Goal: Task Accomplishment & Management: Complete application form

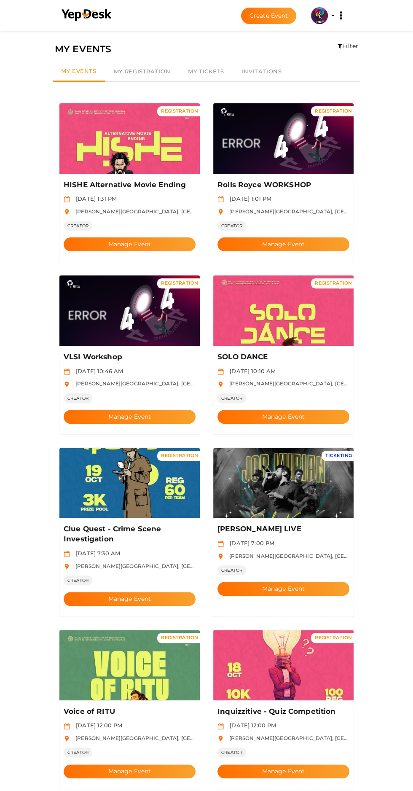
click at [259, 19] on button "Create Event" at bounding box center [269, 16] width 56 height 16
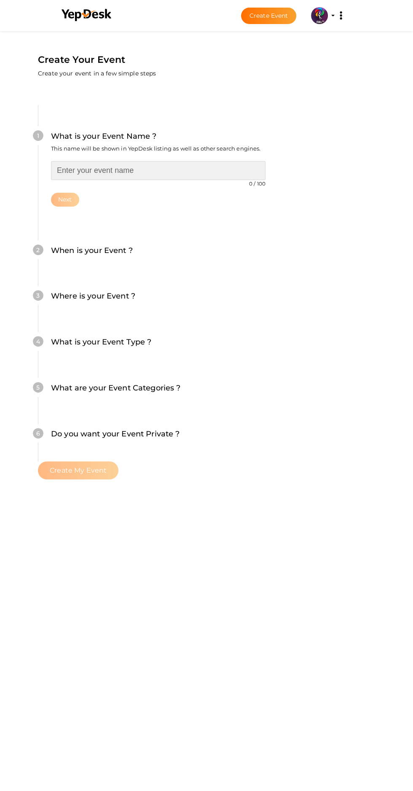
click at [122, 161] on input "text" at bounding box center [158, 170] width 215 height 19
type input "Drone Workshop"
click at [79, 193] on button "Next" at bounding box center [65, 200] width 28 height 14
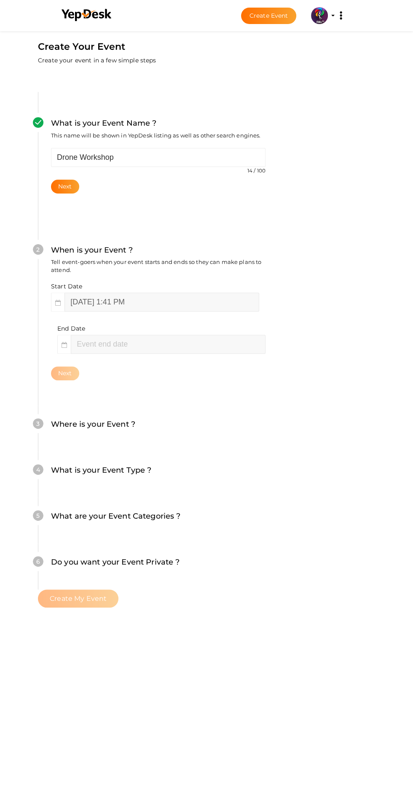
scroll to position [79, 0]
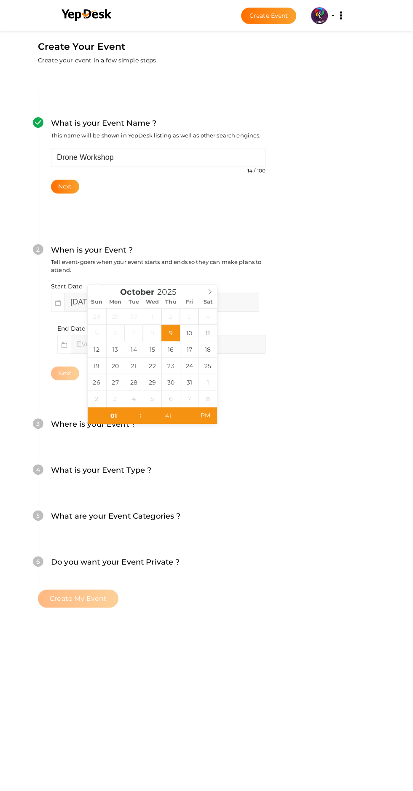
type input "October 17, 2025 1:41 PM"
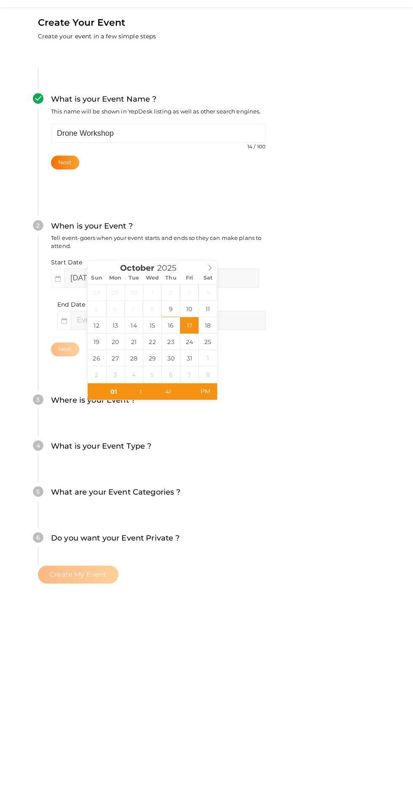
click at [266, 367] on div "Next" at bounding box center [158, 374] width 215 height 14
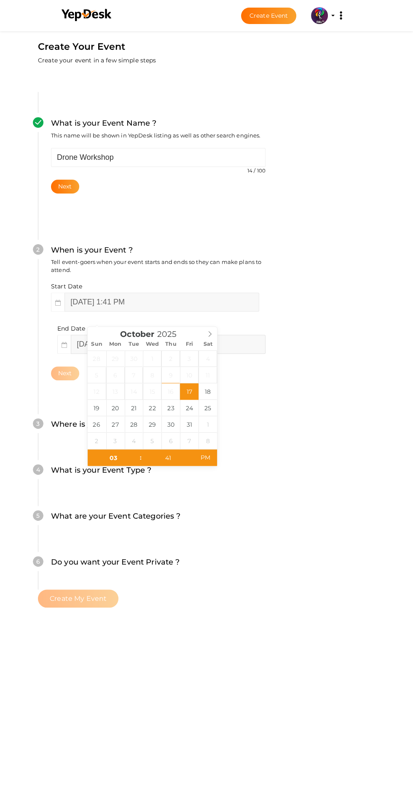
click at [127, 335] on input "October 17, 2025 3:41 PM" at bounding box center [168, 344] width 195 height 19
type input "October 18, 2025 3:41 PM"
click at [278, 312] on div "2 When is your Event ? Tell event-goers when your event starts and ends so they…" at bounding box center [158, 312] width 240 height 187
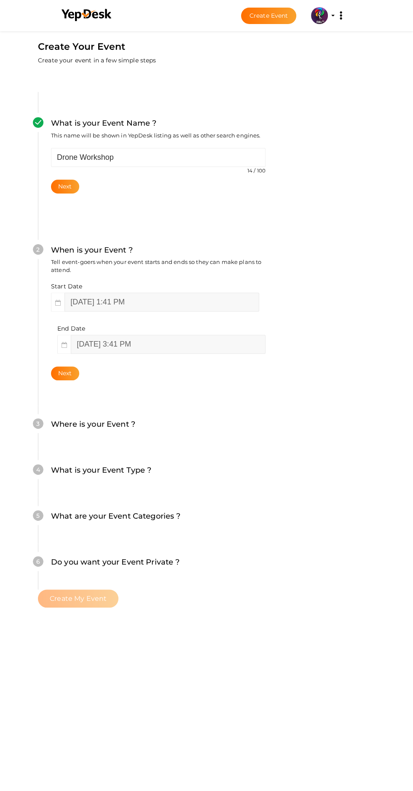
click at [78, 367] on button "Next" at bounding box center [65, 374] width 28 height 14
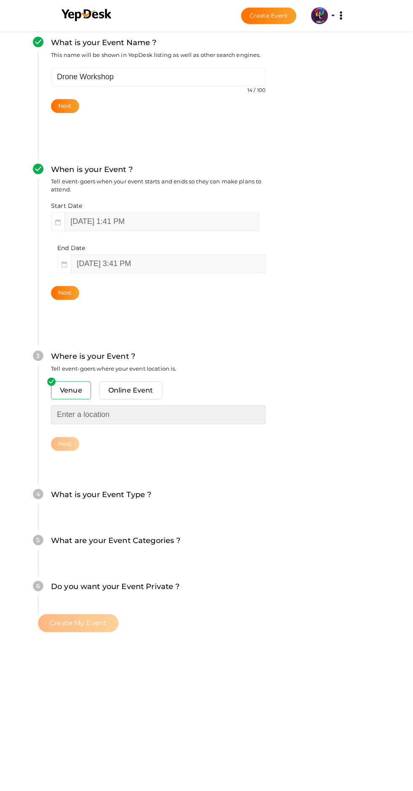
click at [140, 405] on input "text" at bounding box center [158, 414] width 215 height 19
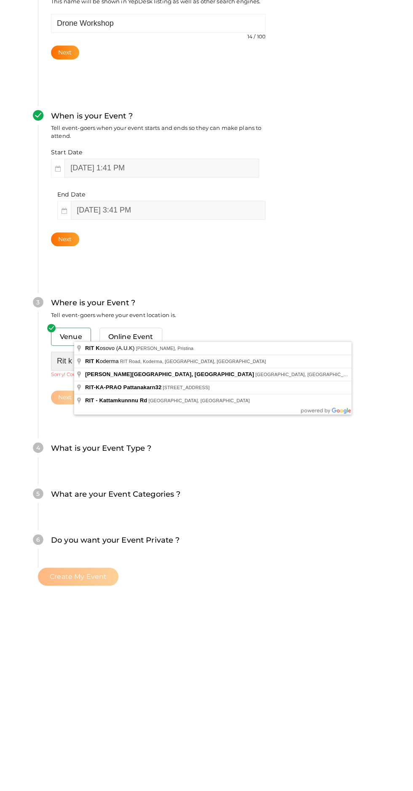
scroll to position [55, 0]
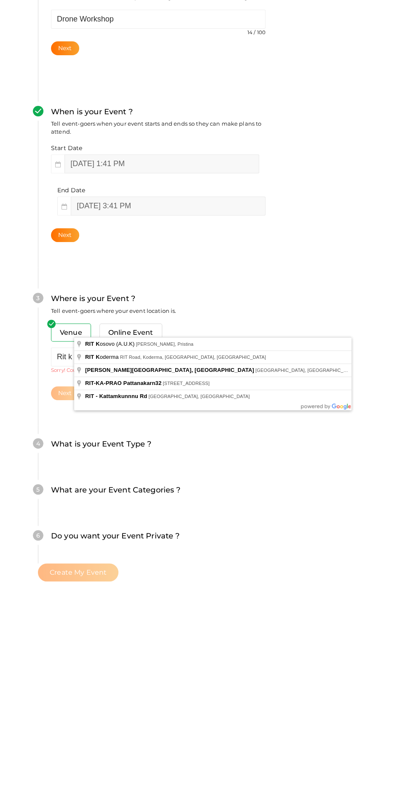
type input "[PERSON_NAME][GEOGRAPHIC_DATA], [GEOGRAPHIC_DATA], [GEOGRAPHIC_DATA], [GEOGRAPH…"
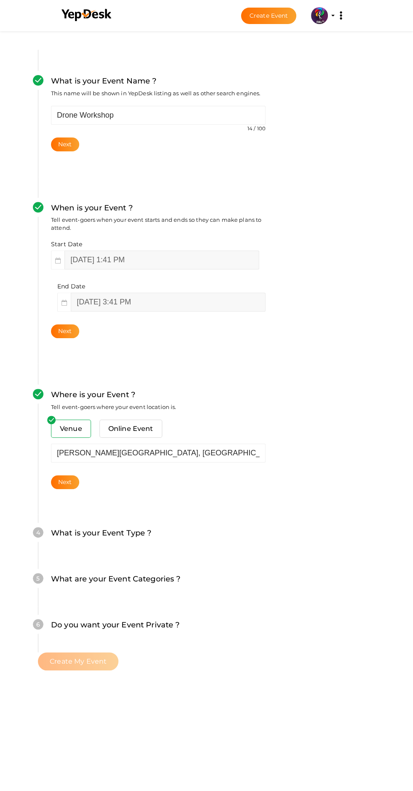
click at [79, 475] on button "Next" at bounding box center [65, 482] width 28 height 14
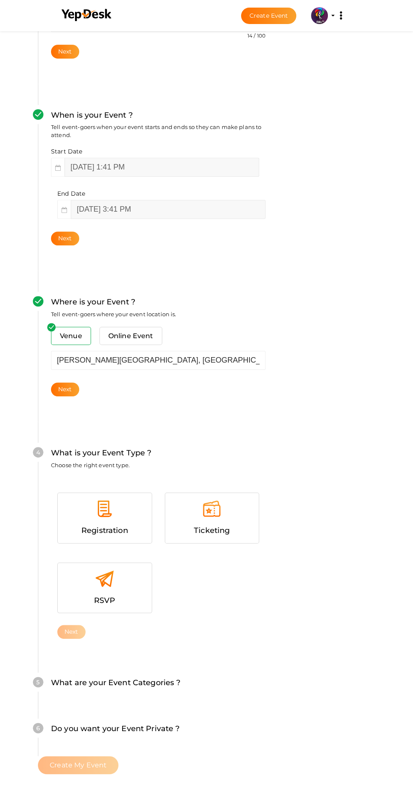
scroll to position [267, 0]
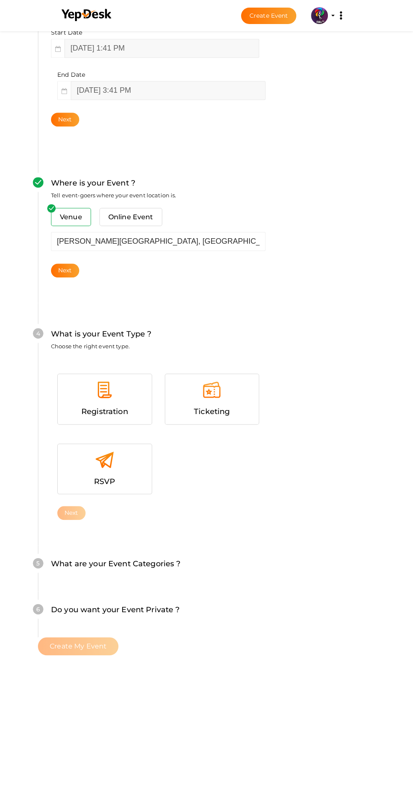
click at [130, 381] on div at bounding box center [104, 393] width 81 height 25
click at [79, 506] on button "Next" at bounding box center [71, 513] width 28 height 14
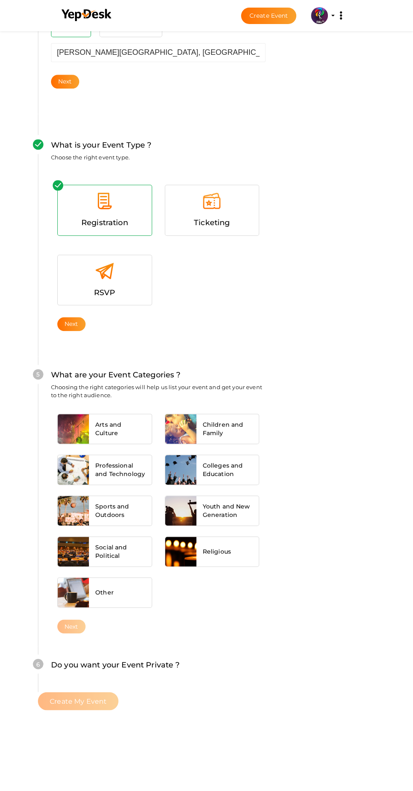
click at [206, 369] on div "What are your Event Categories ? Choosing the right categories will help us lis…" at bounding box center [158, 388] width 215 height 38
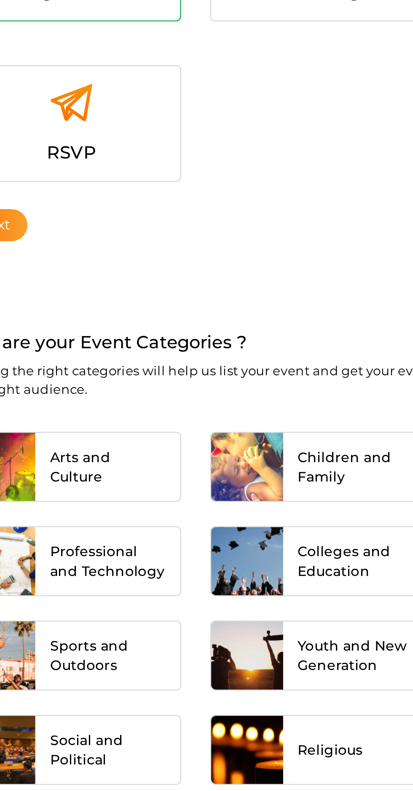
scroll to position [456, 0]
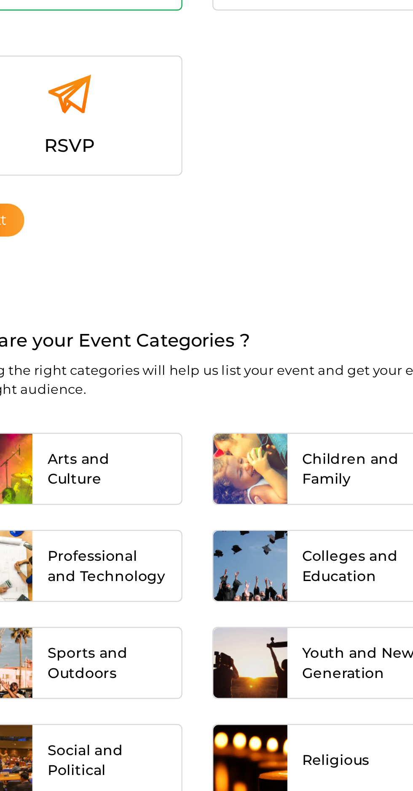
click at [145, 421] on span "Arts and Culture" at bounding box center [120, 429] width 50 height 17
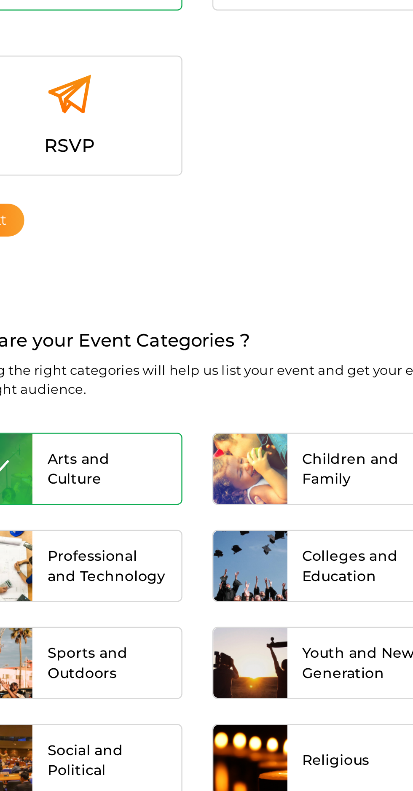
click at [151, 455] on div "Professional and Technology" at bounding box center [120, 470] width 62 height 30
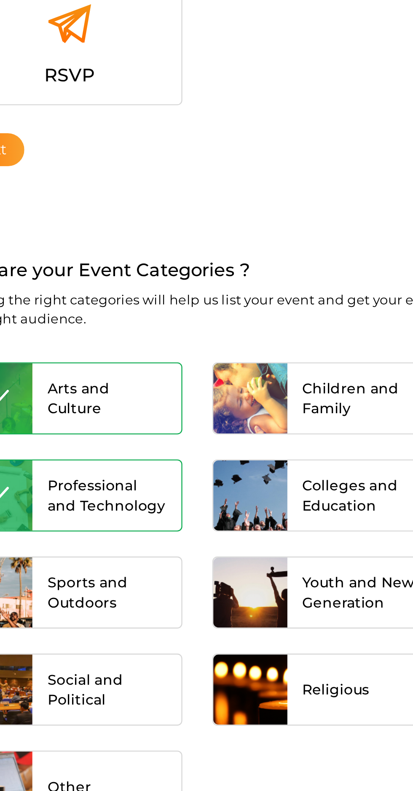
click at [86, 700] on button "Next" at bounding box center [71, 707] width 28 height 14
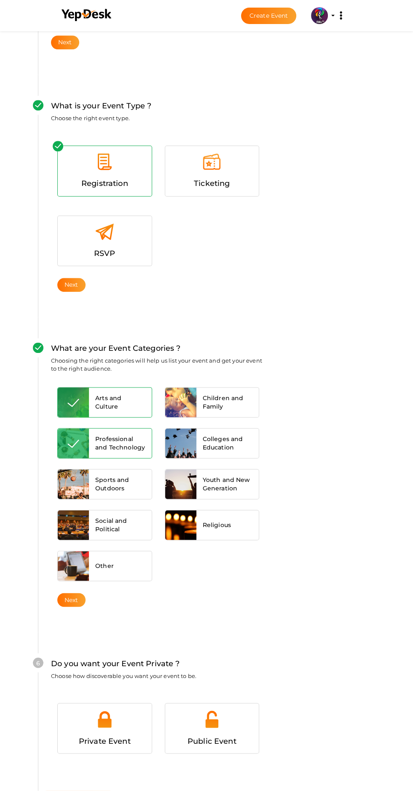
click at [253, 735] on div "Public Event" at bounding box center [212, 741] width 81 height 12
click at [119, 791] on button "Create My Event" at bounding box center [78, 800] width 81 height 18
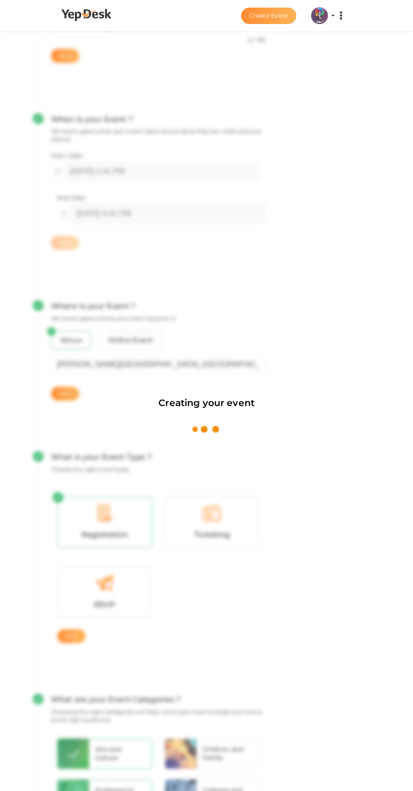
scroll to position [127, 0]
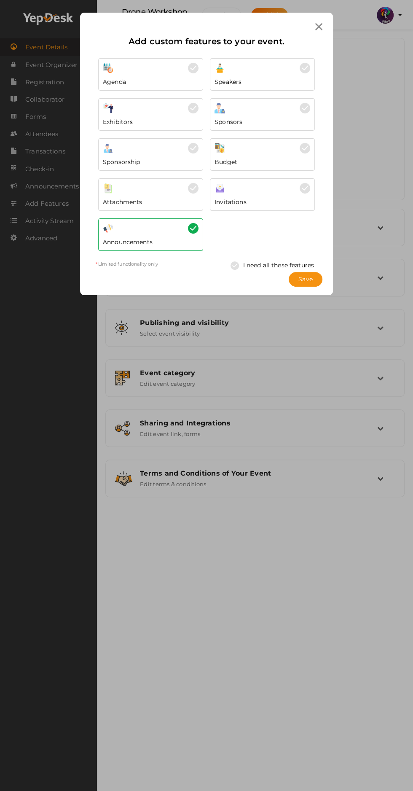
click at [309, 275] on span "Save" at bounding box center [306, 279] width 14 height 9
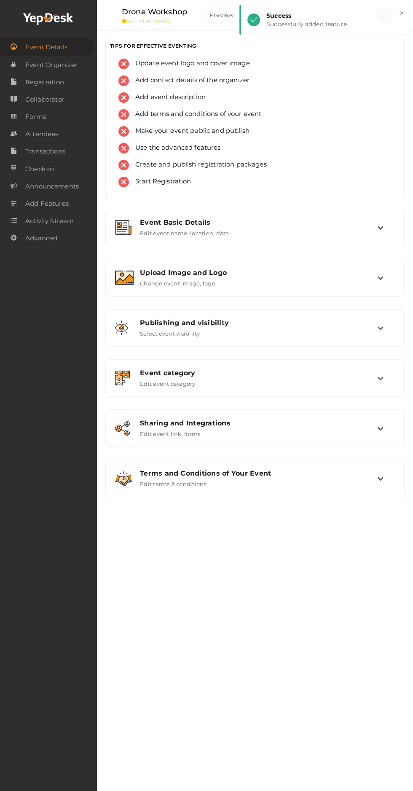
click at [285, 279] on div "Upload Image and Logo Change event image, logo" at bounding box center [256, 278] width 244 height 18
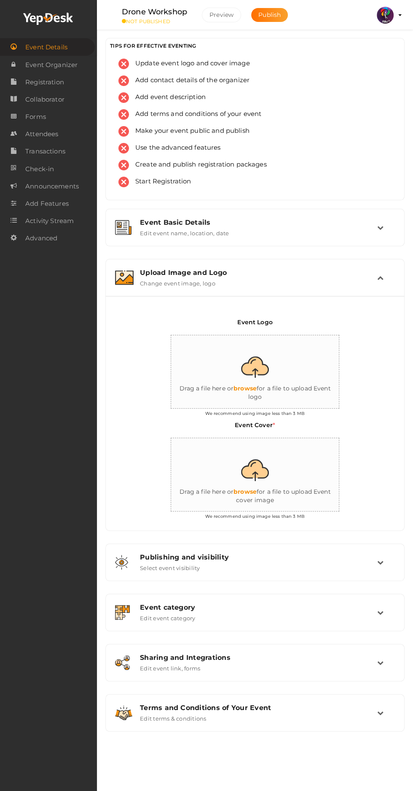
click at [246, 397] on input "file" at bounding box center [255, 372] width 169 height 74
type input "C:\fakepath\logo yepdesk.png"
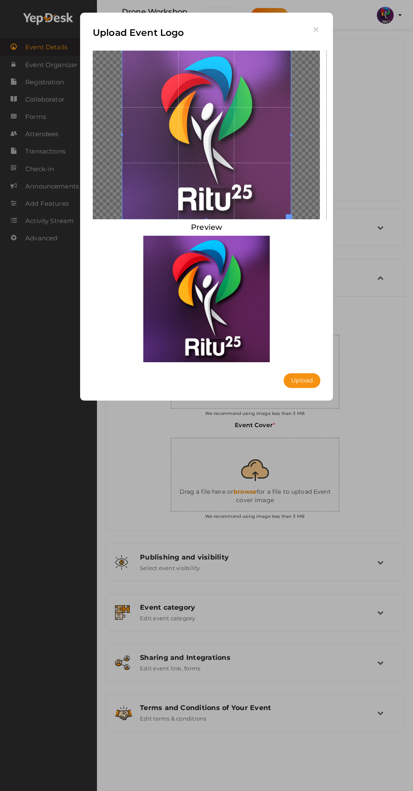
click at [316, 385] on button "Upload" at bounding box center [302, 380] width 37 height 15
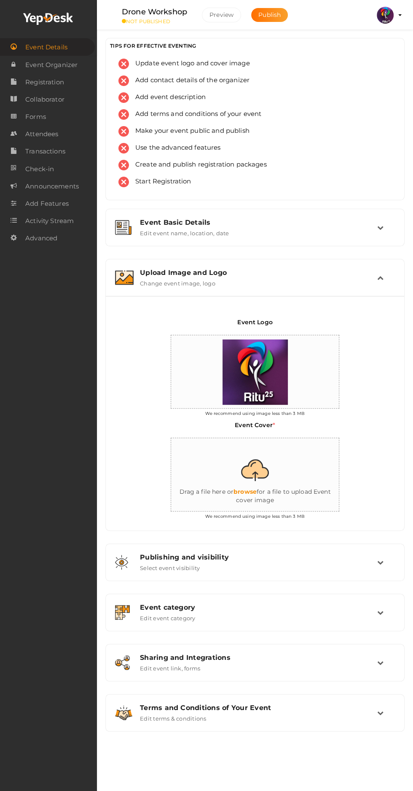
click at [256, 476] on input "file" at bounding box center [255, 475] width 169 height 74
click at [257, 484] on input "file" at bounding box center [255, 475] width 169 height 74
type input "C:\fakepath\IMG_20251009_132544_773.png"
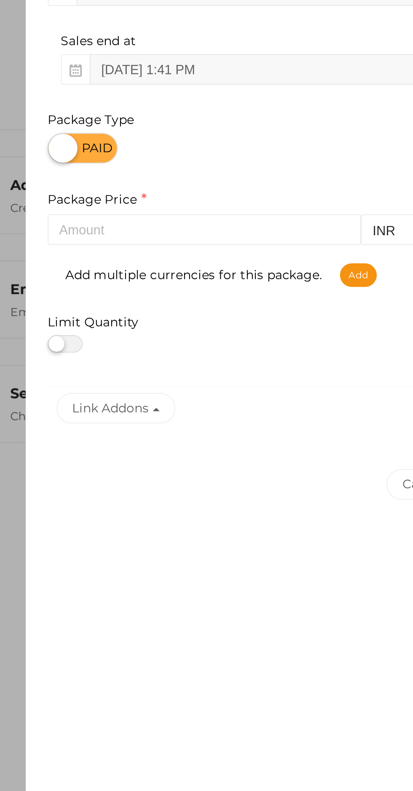
type input "Drone Workshop Registration"
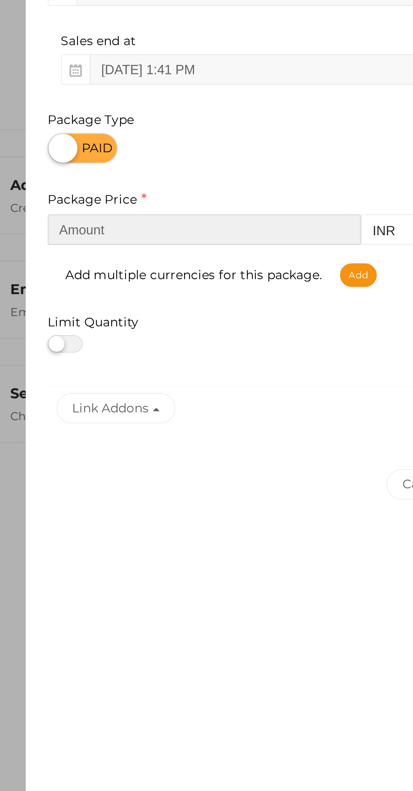
click at [200, 280] on input "number" at bounding box center [246, 275] width 151 height 15
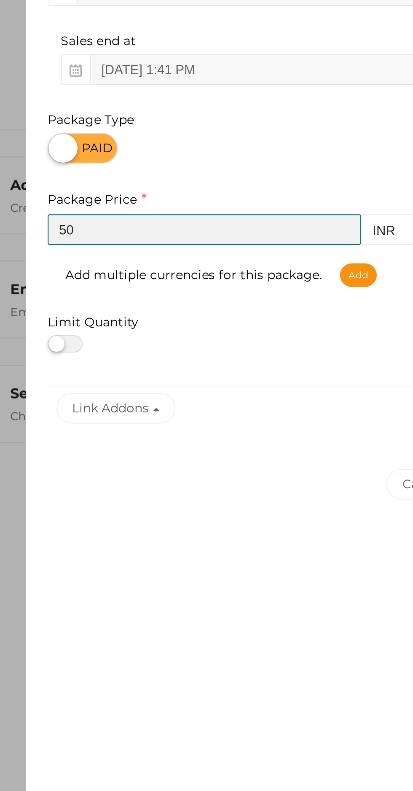
type input "5"
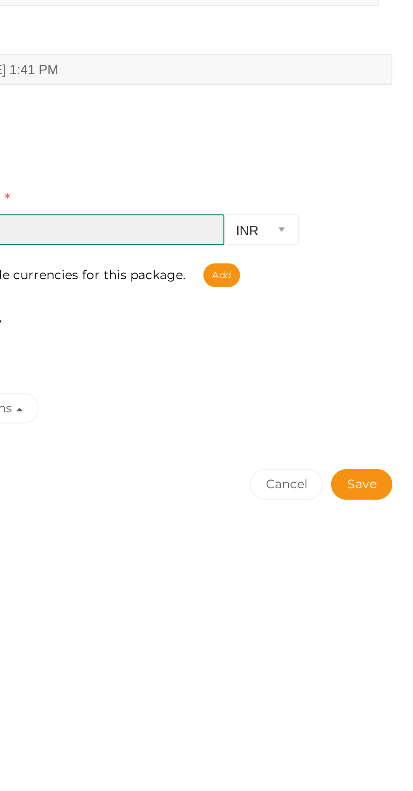
type input "499"
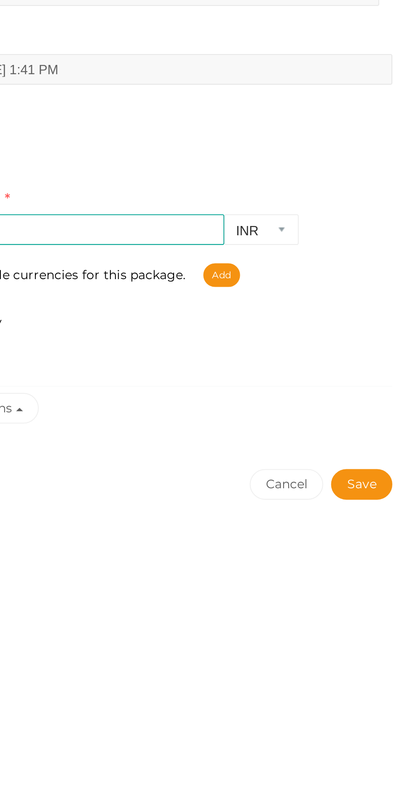
click at [389, 401] on button "Save" at bounding box center [388, 398] width 30 height 15
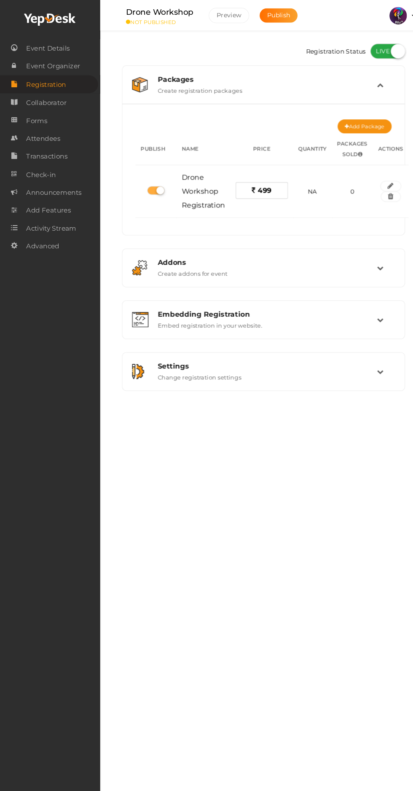
click at [43, 125] on span "Forms" at bounding box center [35, 116] width 21 height 17
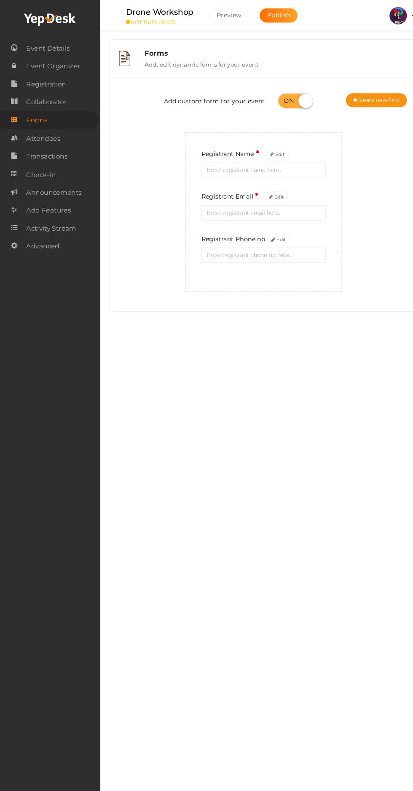
click at [259, 226] on button "Edit" at bounding box center [270, 231] width 23 height 11
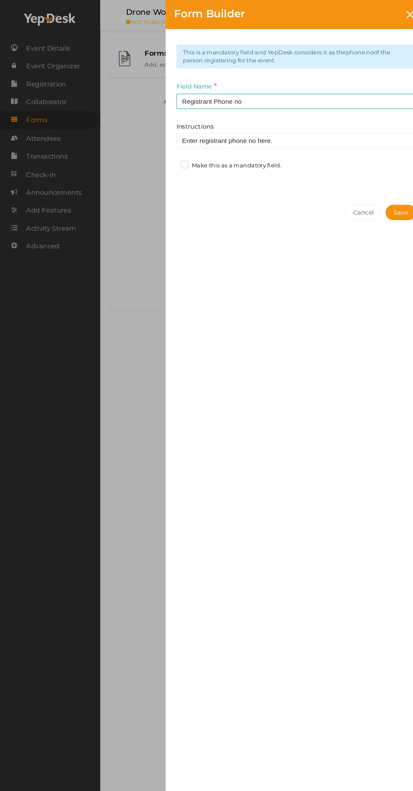
click at [176, 162] on label "Make this as a mandatory field." at bounding box center [223, 160] width 97 height 8
click at [167, 158] on input "Make this as a mandatory field." at bounding box center [167, 158] width 0 height 0
click at [388, 205] on button "Save" at bounding box center [388, 205] width 30 height 15
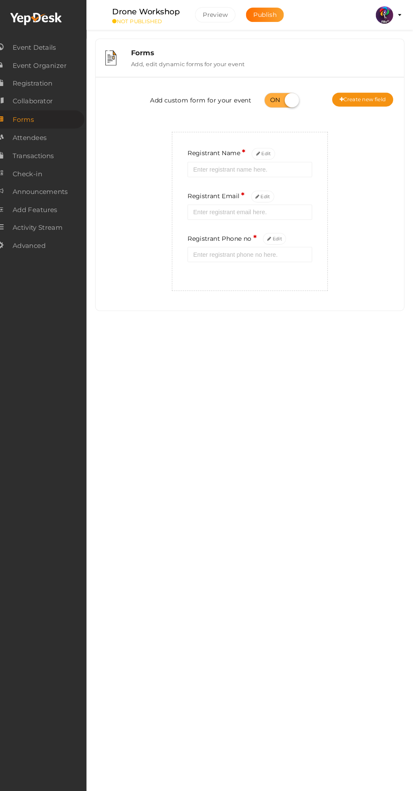
click at [332, 116] on div "Add custom form for your event Create new field" at bounding box center [255, 99] width 286 height 34
click at [356, 97] on button "Create new field" at bounding box center [364, 97] width 59 height 14
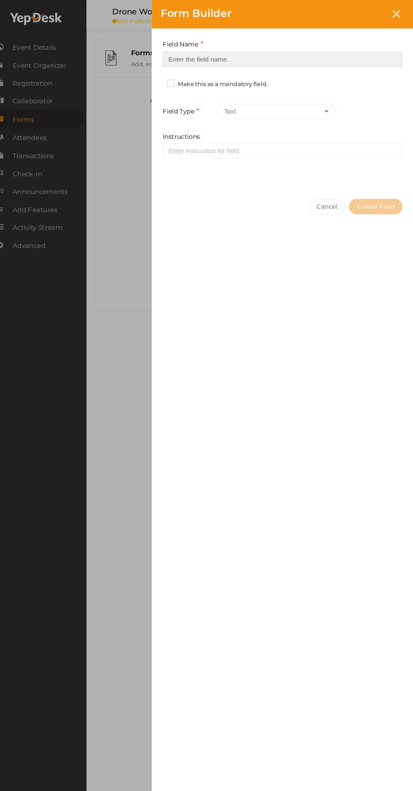
click at [303, 54] on input at bounding box center [287, 58] width 232 height 15
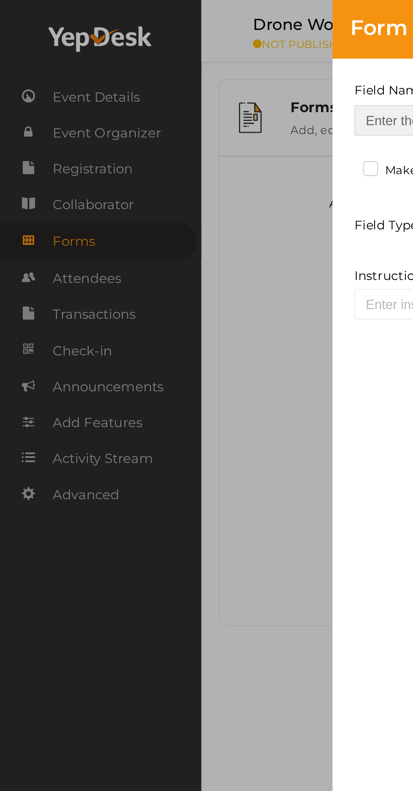
type input "Refferal ID"
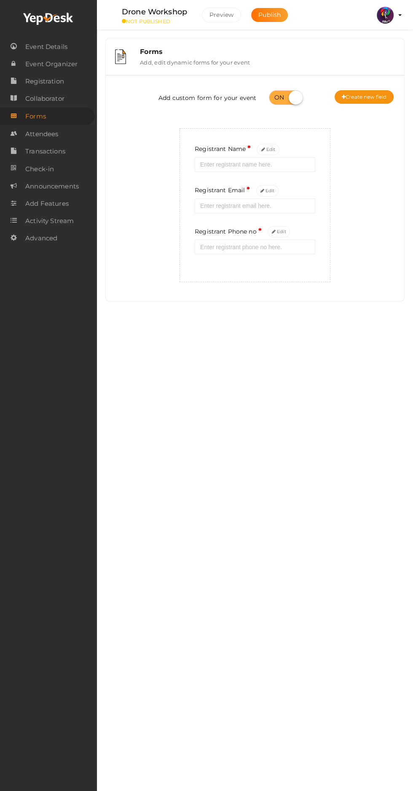
click at [377, 98] on button "Create new field" at bounding box center [364, 97] width 59 height 14
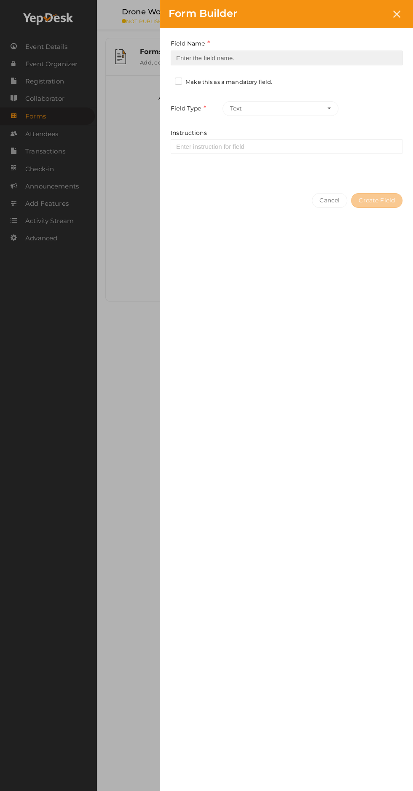
click at [329, 60] on input at bounding box center [287, 58] width 232 height 15
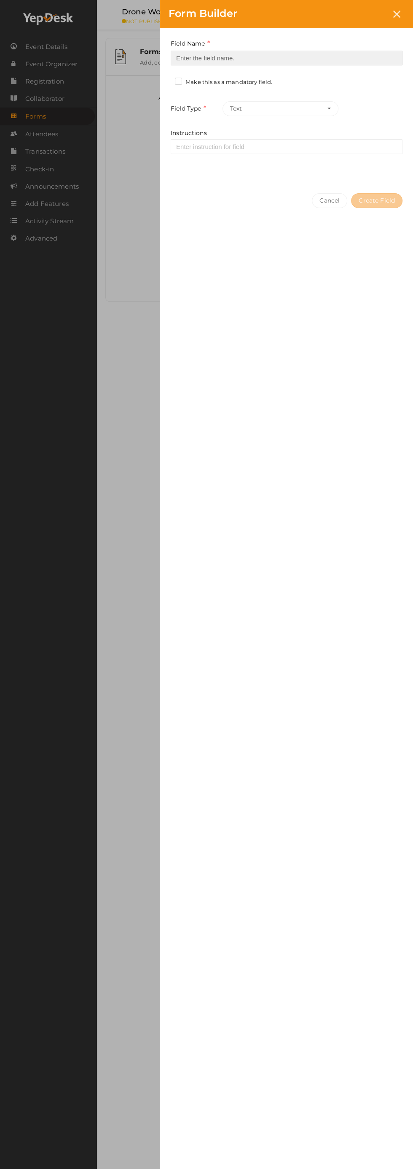
click at [328, 58] on input at bounding box center [287, 58] width 232 height 15
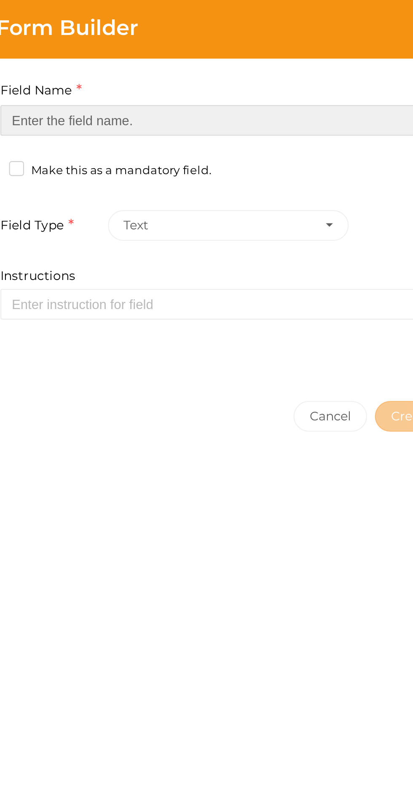
click at [297, 57] on input at bounding box center [287, 58] width 232 height 15
type input "Refferal ID"
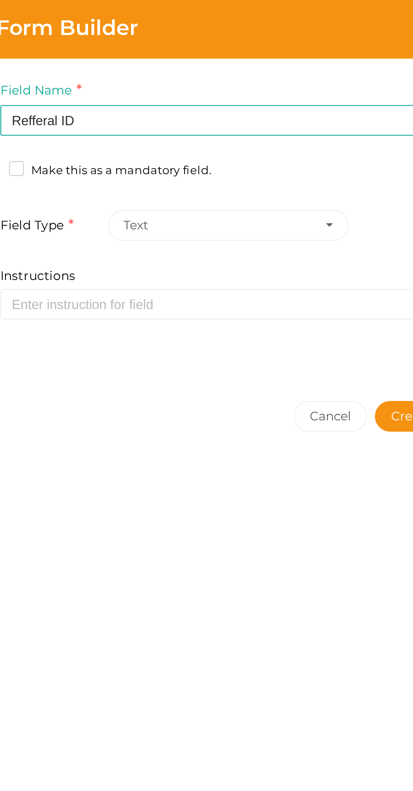
click at [357, 197] on button "Create Field" at bounding box center [376, 200] width 51 height 15
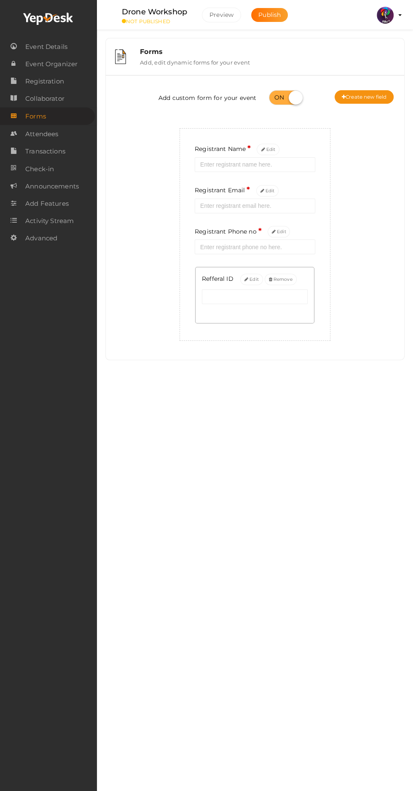
click at [364, 100] on button "Create new field" at bounding box center [364, 97] width 59 height 14
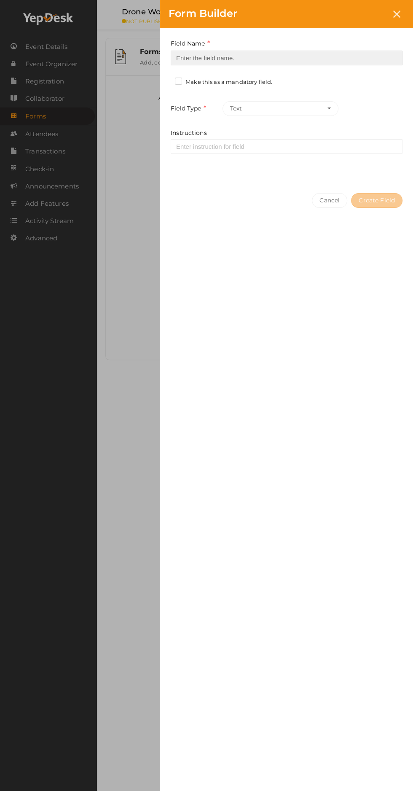
click at [282, 55] on input at bounding box center [287, 58] width 232 height 15
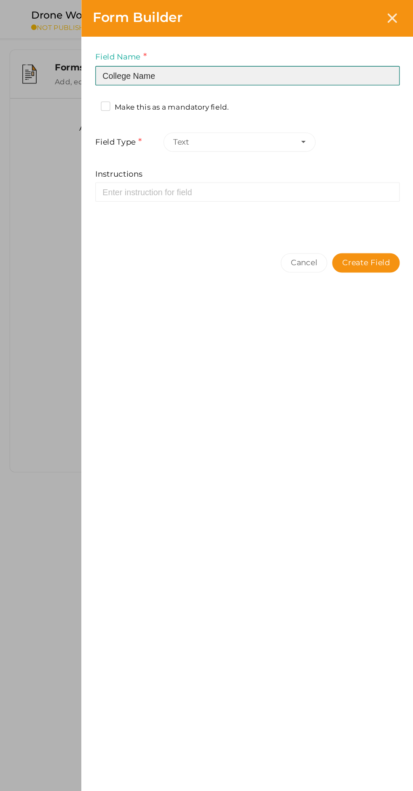
type input "College Name"
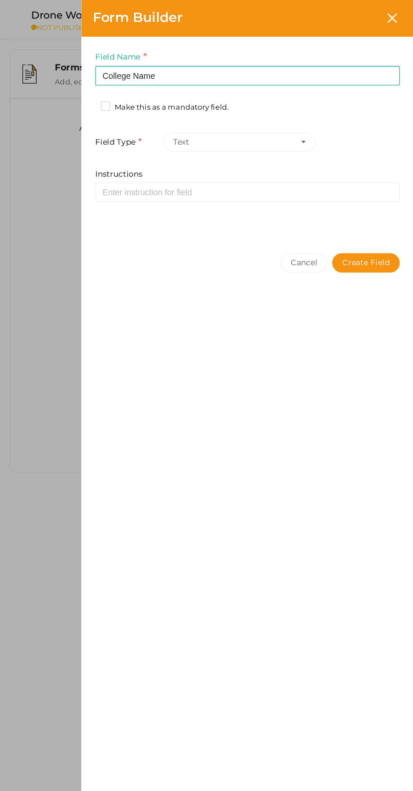
click at [179, 82] on label "Make this as a mandatory field." at bounding box center [223, 82] width 97 height 8
click at [167, 80] on input "Make this as a mandatory field." at bounding box center [167, 80] width 0 height 0
click at [382, 200] on button "Create Field" at bounding box center [376, 200] width 51 height 15
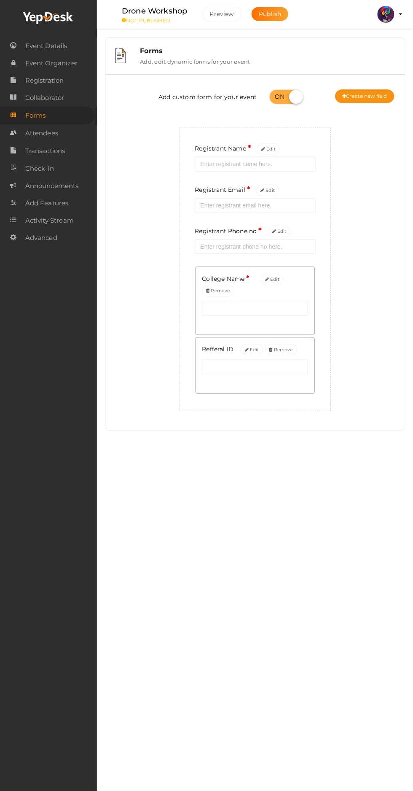
click at [244, 490] on div "Drone Workshop NOT PUBLISHED Preview Publish Preview RITUtsav 2025 ritticket@gm…" at bounding box center [255, 382] width 316 height 764
click at [65, 62] on span "Event Organizer" at bounding box center [51, 64] width 52 height 17
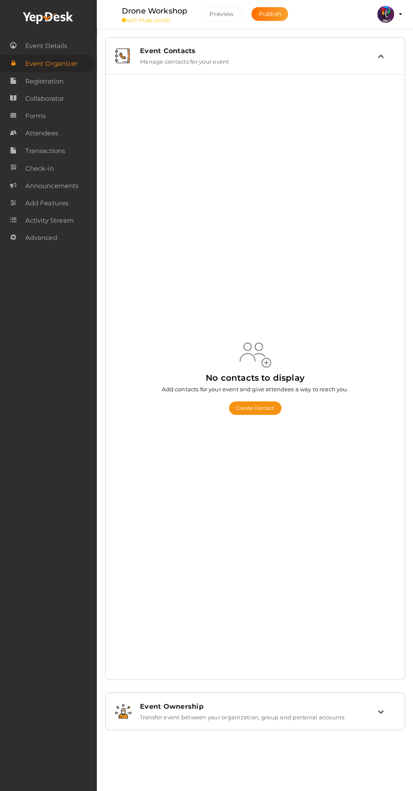
click at [229, 60] on label "Manage contacts for your event" at bounding box center [184, 61] width 89 height 10
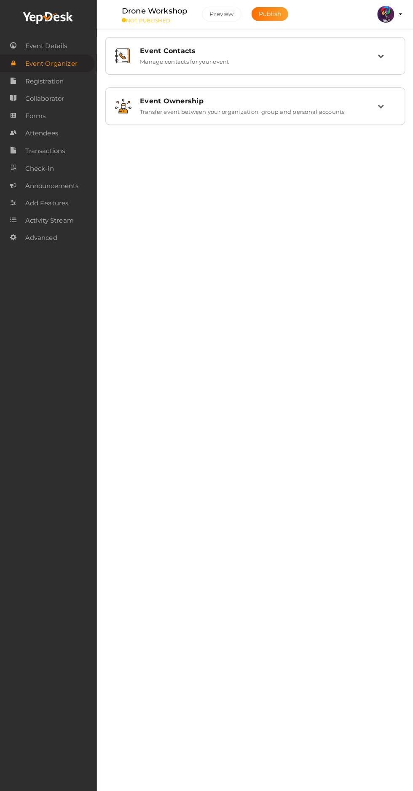
click at [317, 50] on div "Event Contacts" at bounding box center [259, 52] width 238 height 8
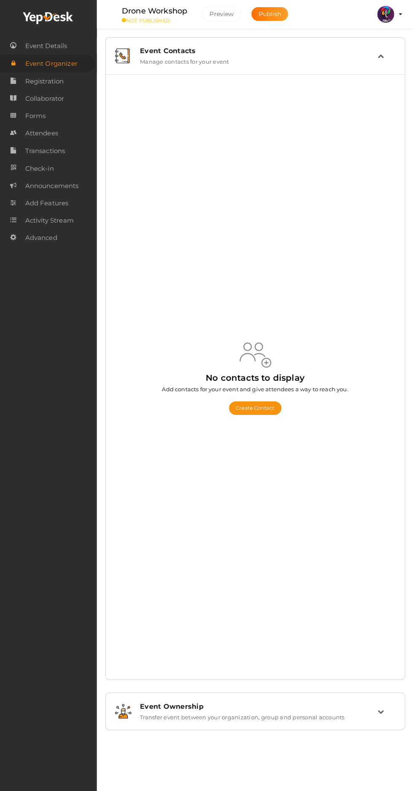
click at [262, 415] on button "Create Contact" at bounding box center [255, 409] width 53 height 14
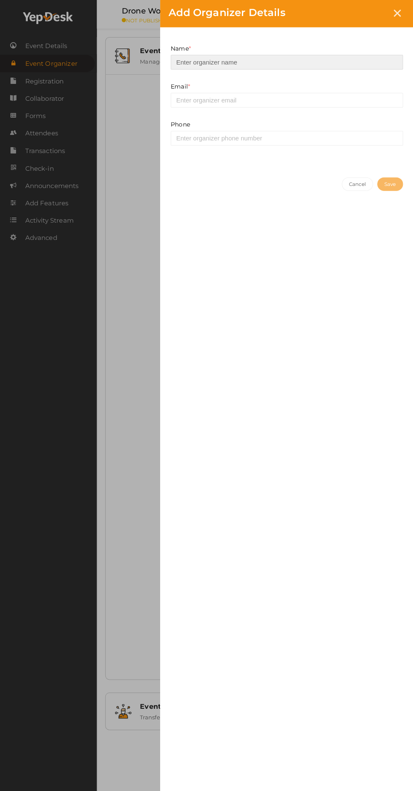
click at [294, 63] on input at bounding box center [287, 63] width 232 height 15
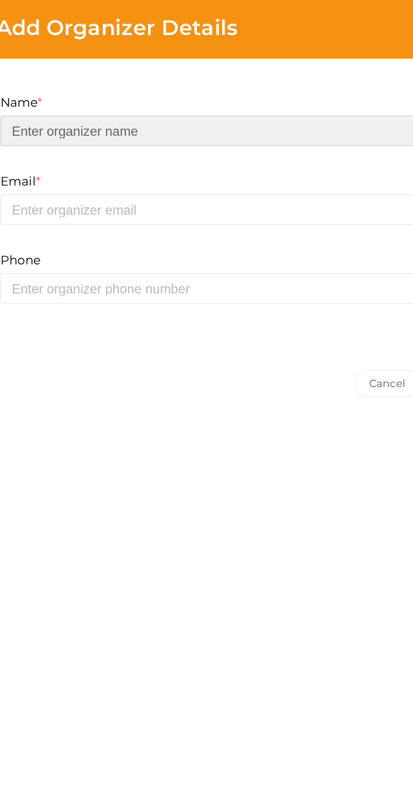
click at [211, 66] on input at bounding box center [287, 63] width 232 height 15
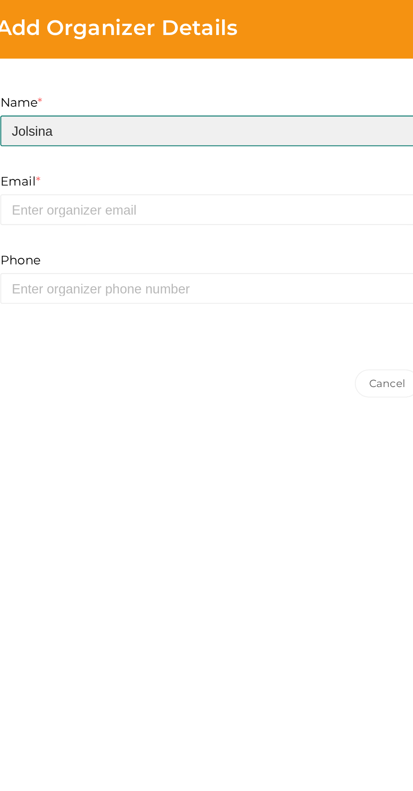
type input "Jolsina"
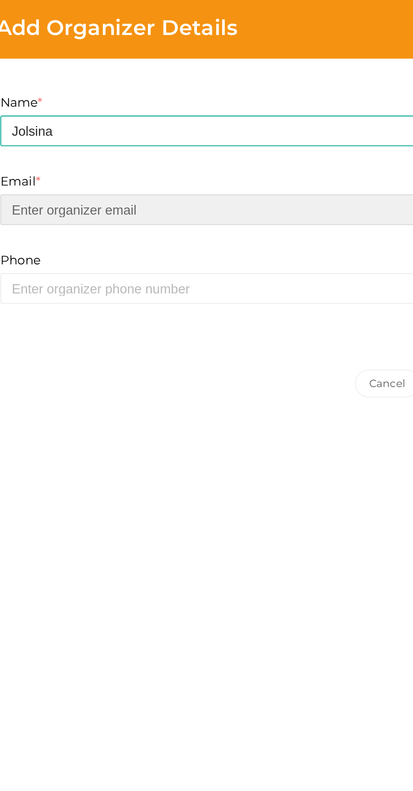
click at [210, 103] on input "email" at bounding box center [287, 101] width 232 height 15
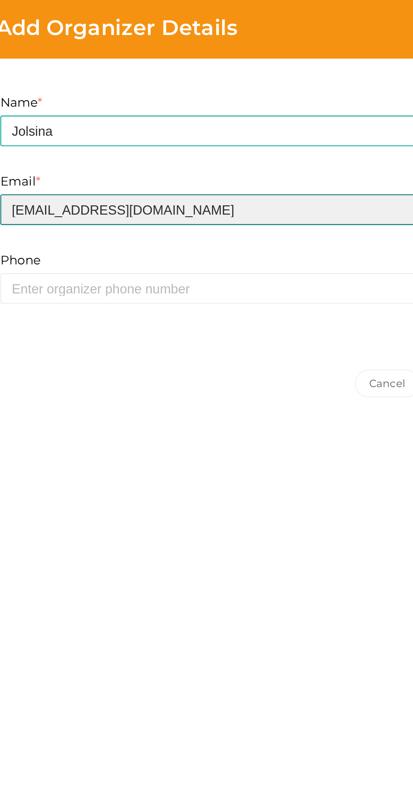
type input "prabhavnarayanan7474@gmail.com"
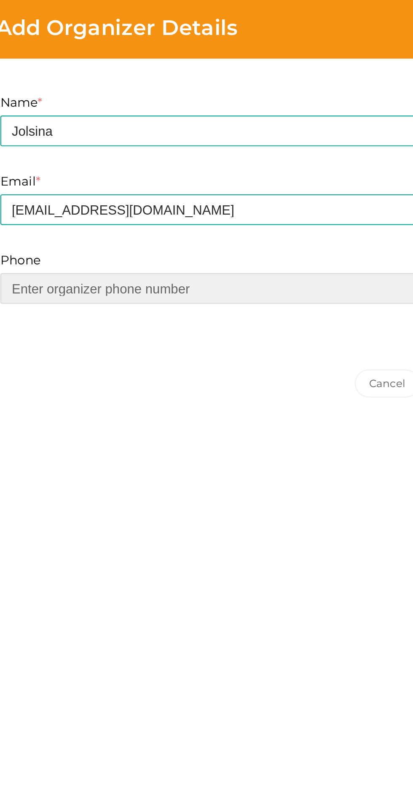
click at [200, 141] on input at bounding box center [287, 139] width 232 height 15
click at [212, 139] on input at bounding box center [287, 139] width 232 height 15
click at [221, 135] on input "94477" at bounding box center [287, 139] width 232 height 15
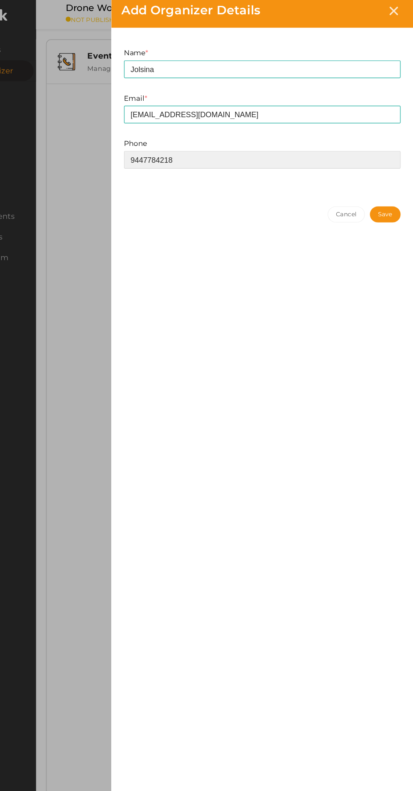
type input "9447784218"
click at [389, 184] on button "Save" at bounding box center [390, 185] width 26 height 14
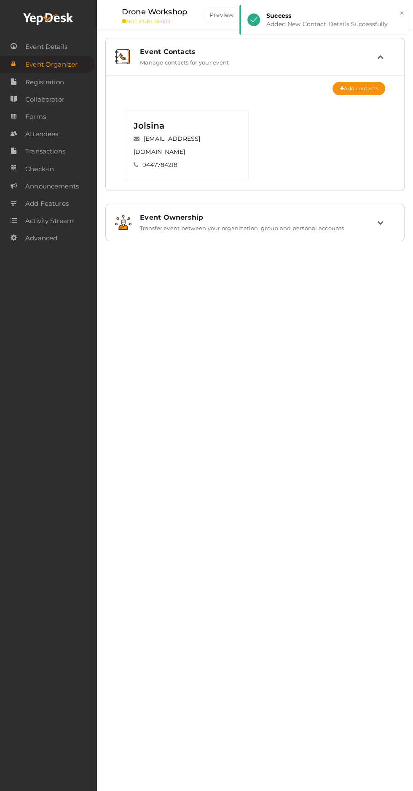
click at [31, 48] on span "Event Details" at bounding box center [46, 46] width 42 height 17
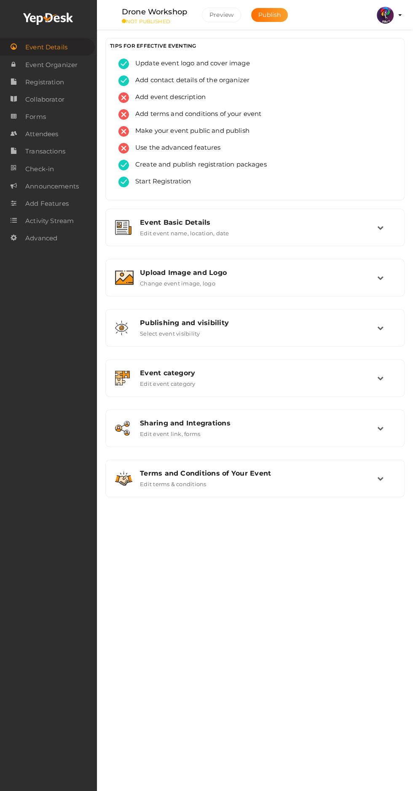
click at [274, 8] on button "Publish" at bounding box center [269, 15] width 37 height 14
click at [314, 432] on div "Sharing and Integrations Edit event link, forms" at bounding box center [256, 428] width 244 height 18
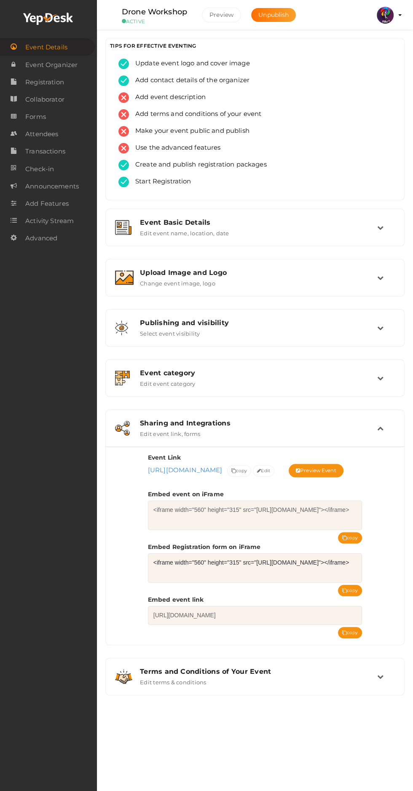
click at [350, 597] on button "copy" at bounding box center [350, 590] width 24 height 11
click at [394, 15] on profile-pic at bounding box center [385, 15] width 17 height 8
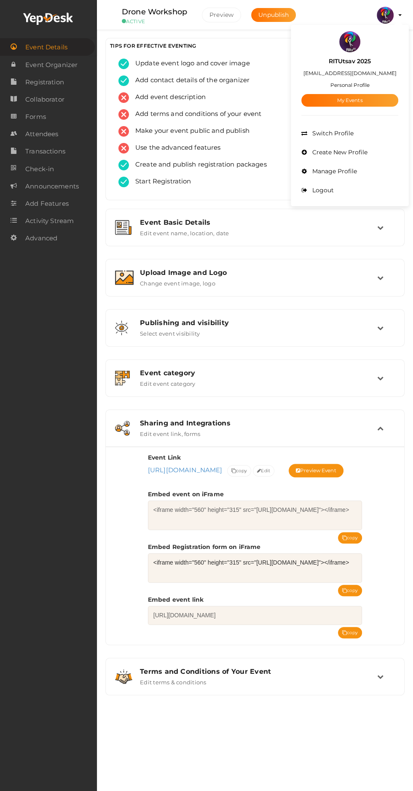
click at [381, 104] on link "My Events" at bounding box center [350, 100] width 97 height 13
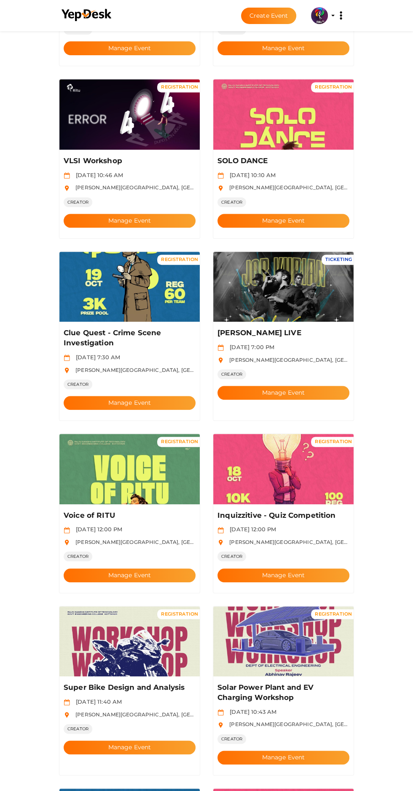
scroll to position [650, 0]
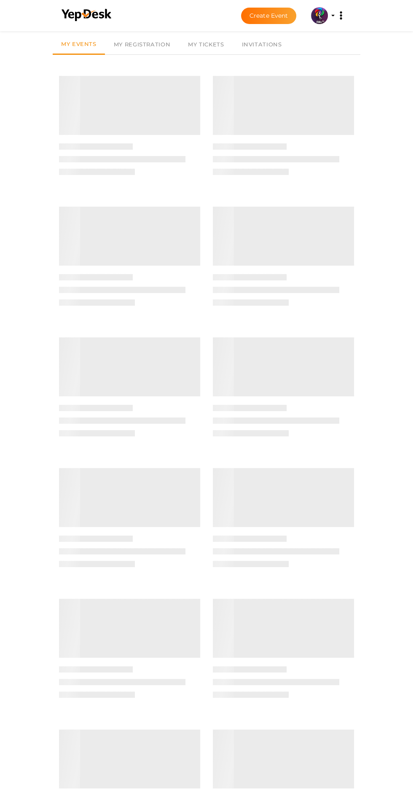
scroll to position [0, 0]
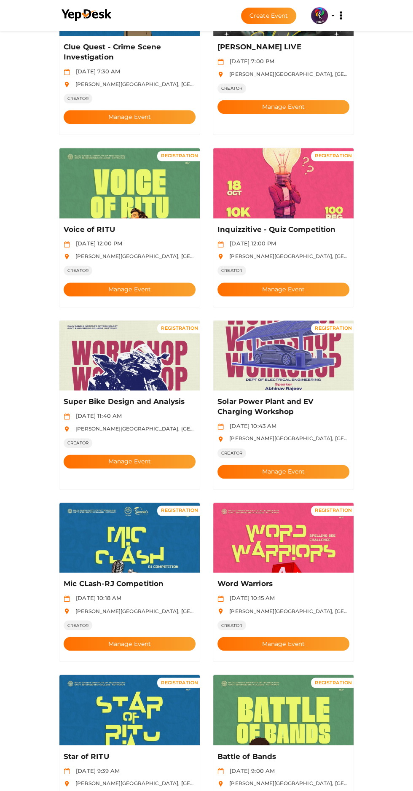
scroll to position [650, 0]
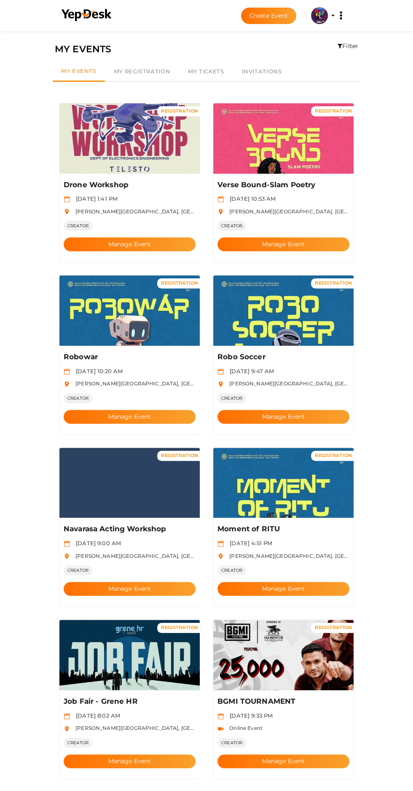
click at [110, 238] on button "Manage Event" at bounding box center [130, 245] width 132 height 14
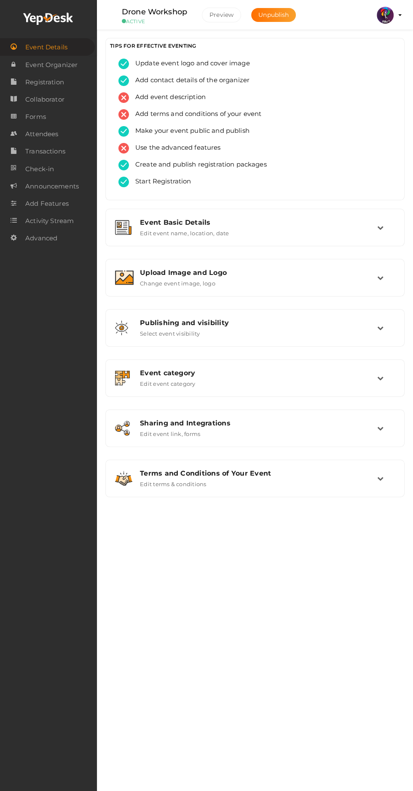
click at [39, 82] on span "Registration" at bounding box center [44, 82] width 39 height 17
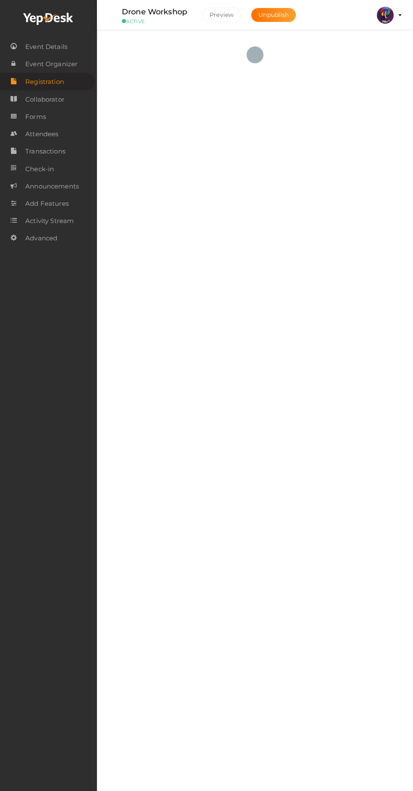
checkbox input "true"
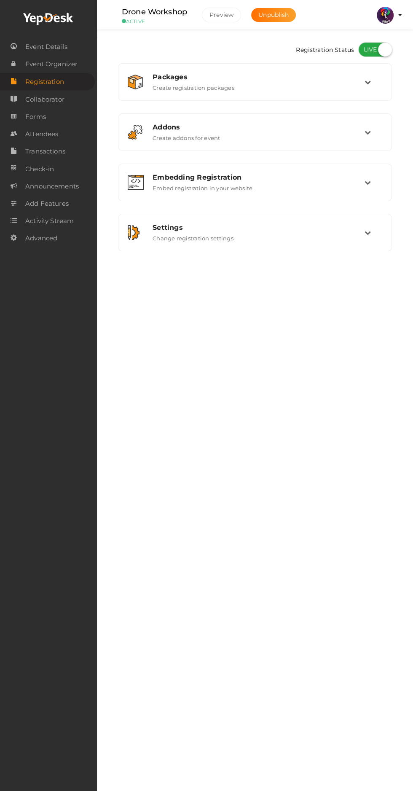
click at [180, 85] on label "Create registration packages" at bounding box center [194, 86] width 82 height 10
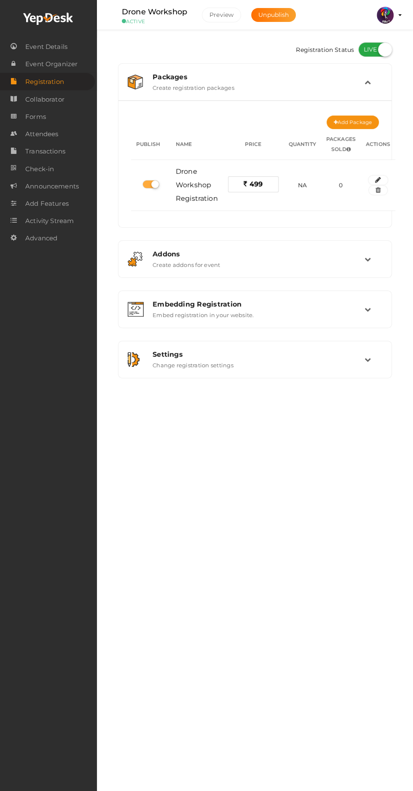
click at [379, 183] on button "button" at bounding box center [378, 180] width 20 height 10
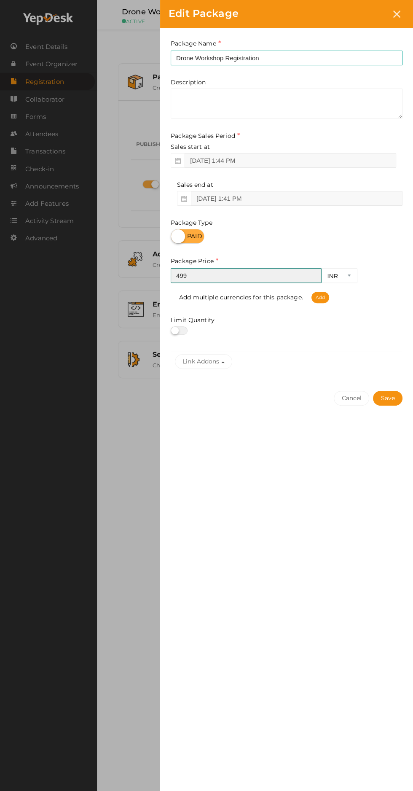
click at [188, 275] on input "499" at bounding box center [246, 275] width 151 height 15
type input "4"
type input "1000"
click at [388, 397] on button "Save" at bounding box center [388, 398] width 30 height 15
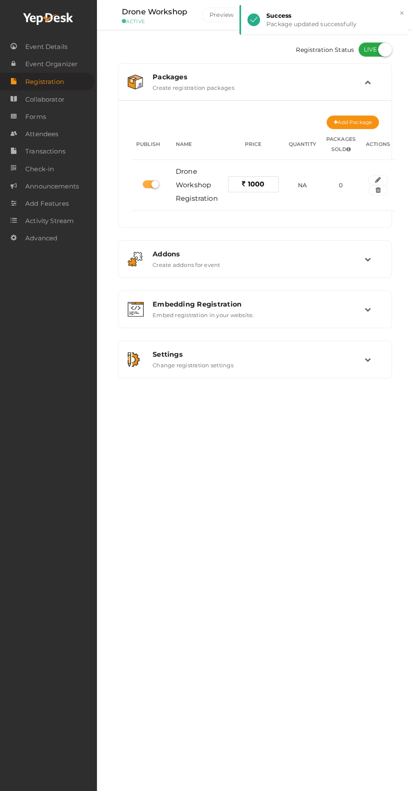
click at [63, 51] on span "Event Details" at bounding box center [46, 46] width 42 height 17
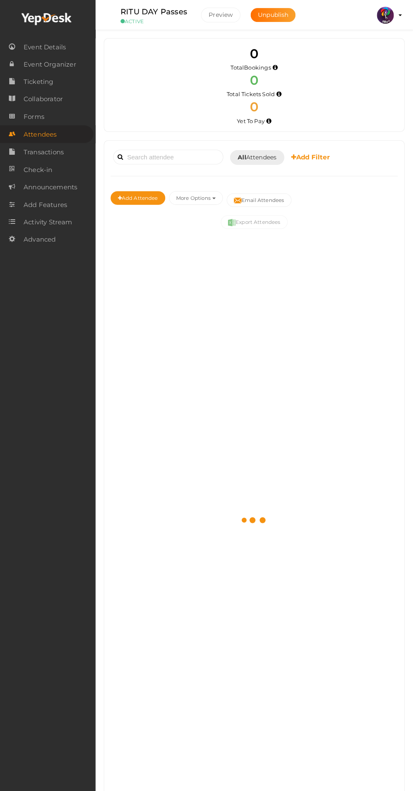
click at [389, 15] on img at bounding box center [385, 15] width 17 height 17
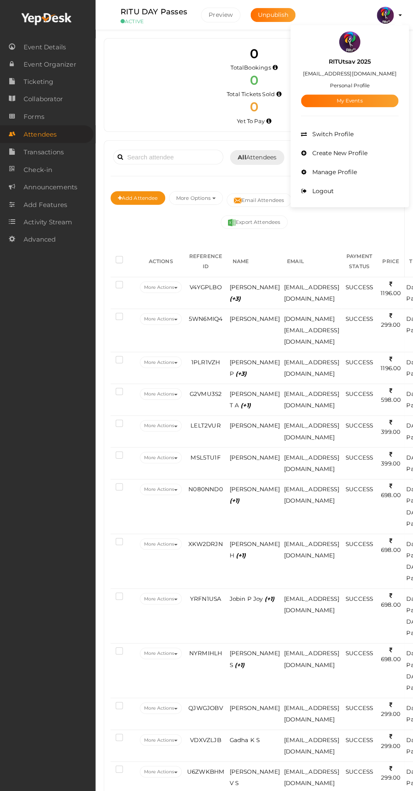
click at [386, 100] on link "My Events" at bounding box center [350, 100] width 97 height 13
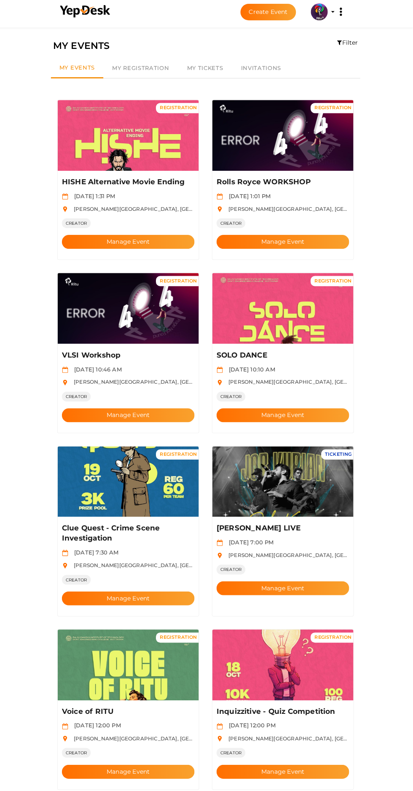
click at [267, 20] on button "Create Event" at bounding box center [269, 16] width 56 height 16
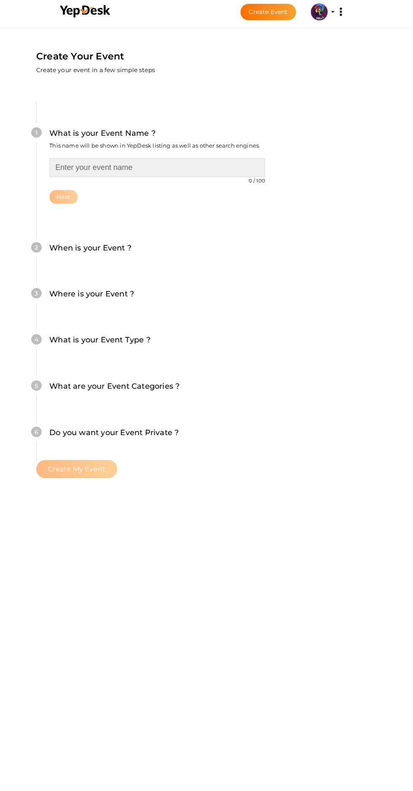
click at [216, 161] on input "text" at bounding box center [158, 170] width 215 height 19
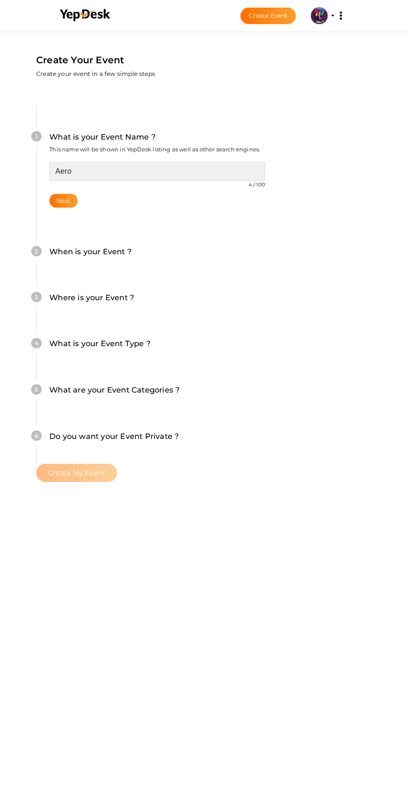
click at [135, 161] on input "Aero" at bounding box center [158, 170] width 215 height 19
click at [95, 161] on input "Aerospace Workshop" at bounding box center [158, 170] width 215 height 19
type input "Aerospace Workshop"
click at [175, 232] on div "2 When is your Event ? Tell event-goers when your event starts and ends so they…" at bounding box center [158, 255] width 240 height 46
click at [79, 193] on button "Next" at bounding box center [65, 200] width 28 height 14
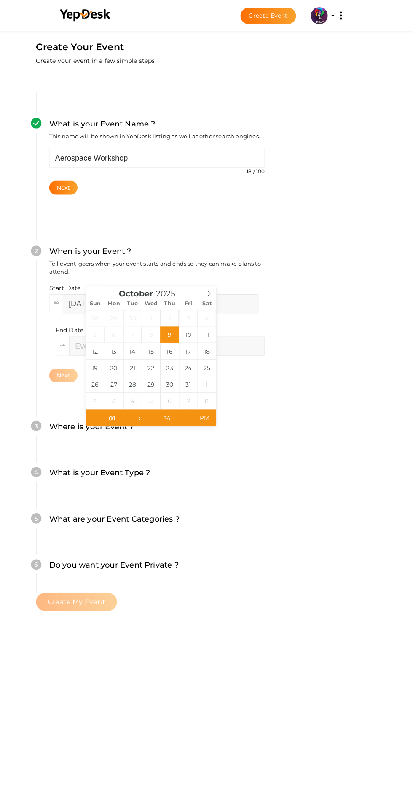
scroll to position [75, 0]
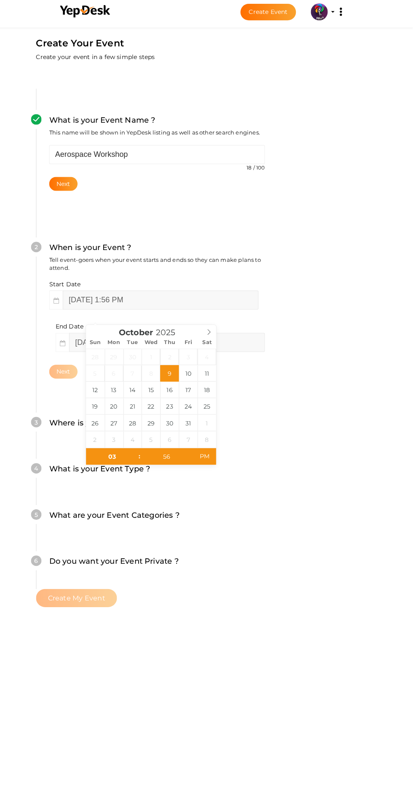
type input "[DATE] 3:56 PM"
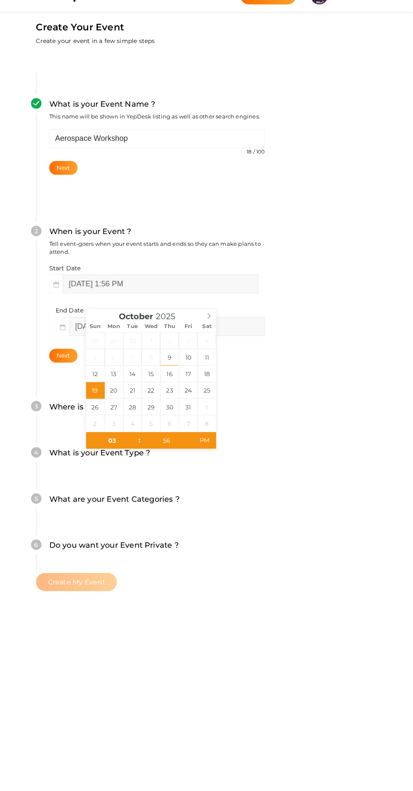
click at [278, 406] on div "3 Where is your Event ? Tell event-goers where your event location is. Venue On…" at bounding box center [158, 429] width 240 height 46
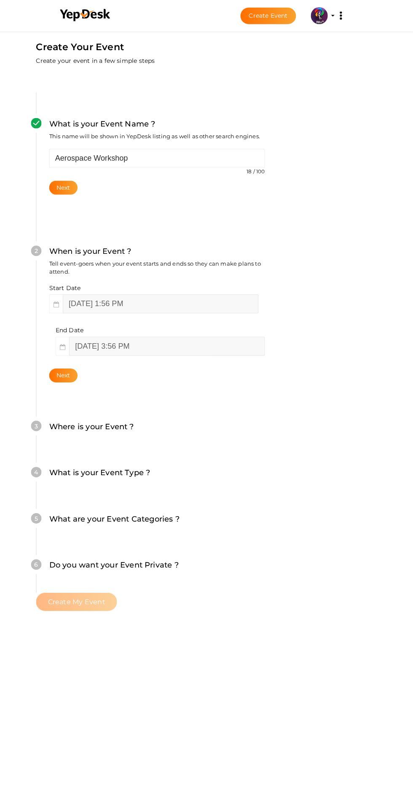
click at [79, 367] on button "Next" at bounding box center [65, 374] width 28 height 14
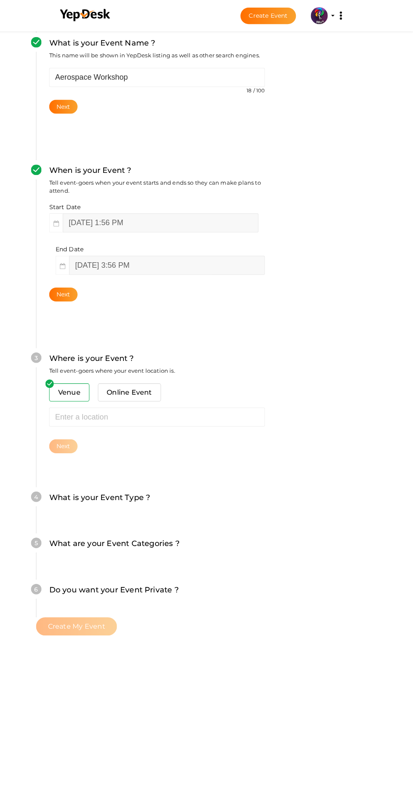
click at [154, 381] on span "Online Event" at bounding box center [131, 390] width 63 height 19
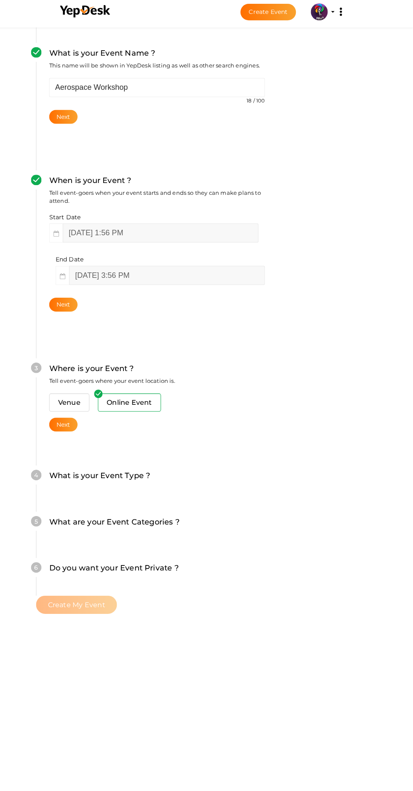
click at [91, 395] on span "Venue" at bounding box center [71, 404] width 40 height 19
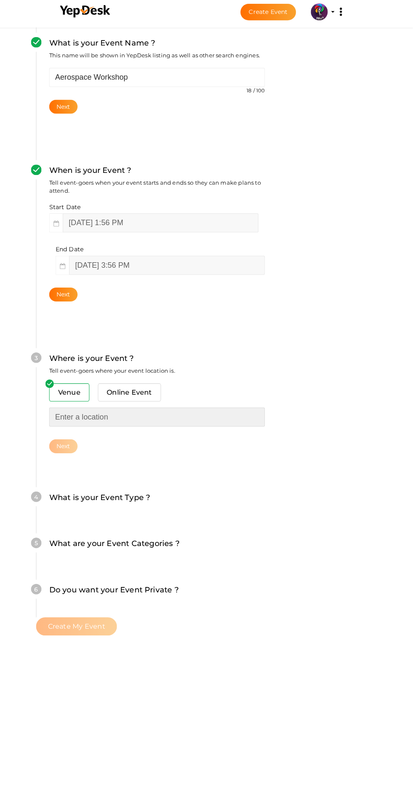
click at [150, 409] on input "text" at bounding box center [158, 418] width 215 height 19
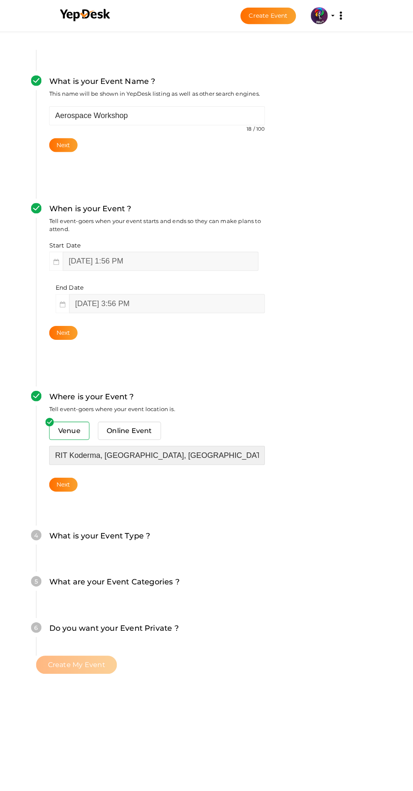
click at [266, 444] on input "RIT Koderma, RIT Road, Koderma, Jharkhand, India" at bounding box center [158, 453] width 215 height 19
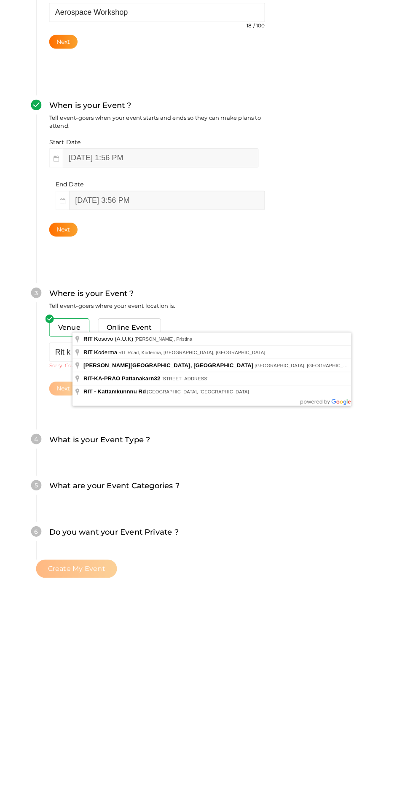
type input "[PERSON_NAME][GEOGRAPHIC_DATA], [GEOGRAPHIC_DATA], [GEOGRAPHIC_DATA], [GEOGRAPH…"
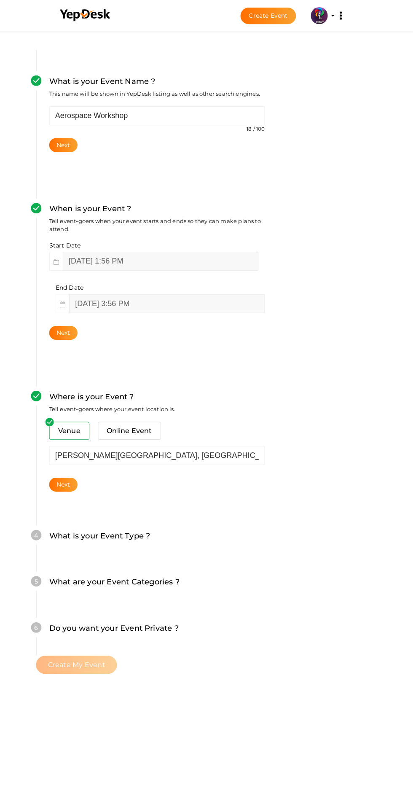
click at [79, 475] on button "Next" at bounding box center [65, 482] width 28 height 14
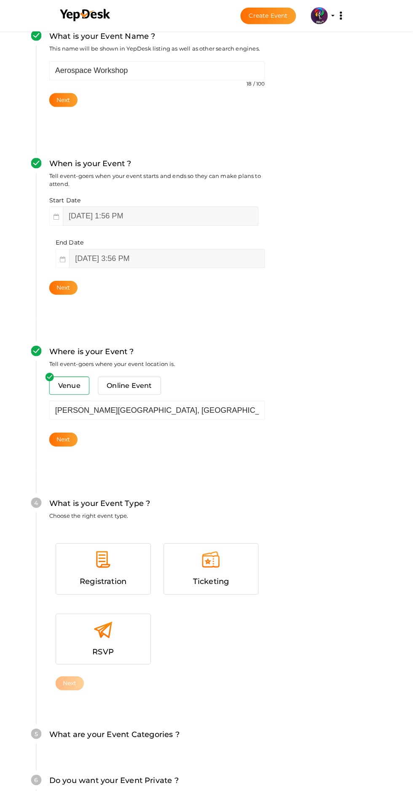
scroll to position [267, 0]
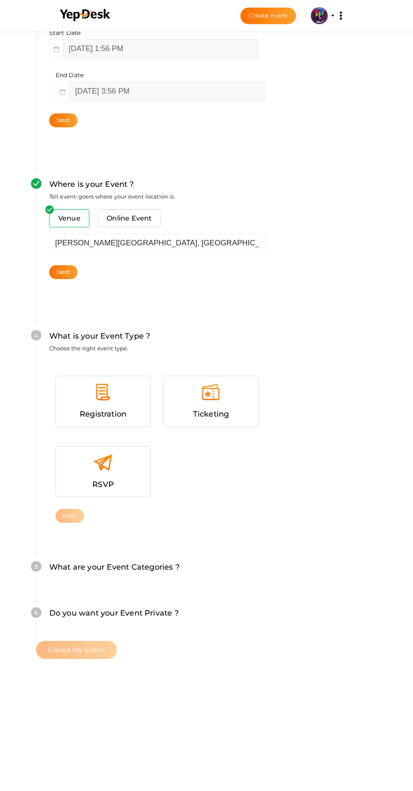
click at [128, 381] on div at bounding box center [104, 393] width 81 height 25
click at [82, 506] on button "Next" at bounding box center [71, 513] width 28 height 14
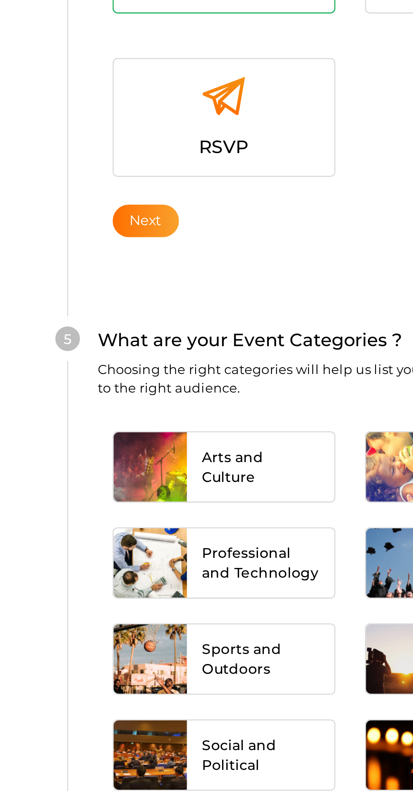
scroll to position [457, 0]
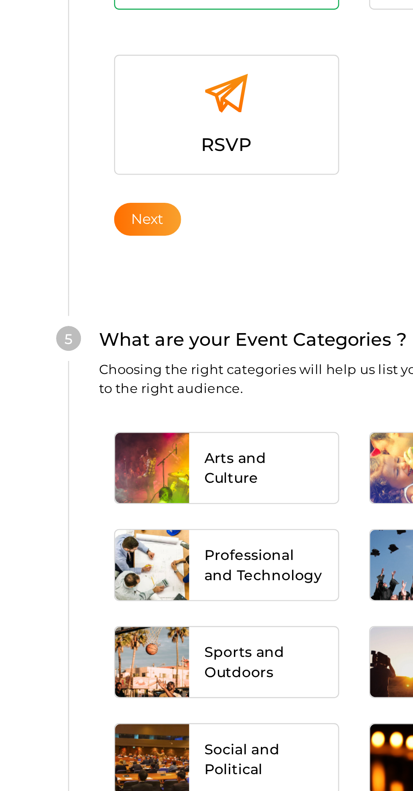
click at [89, 413] on div at bounding box center [73, 428] width 31 height 30
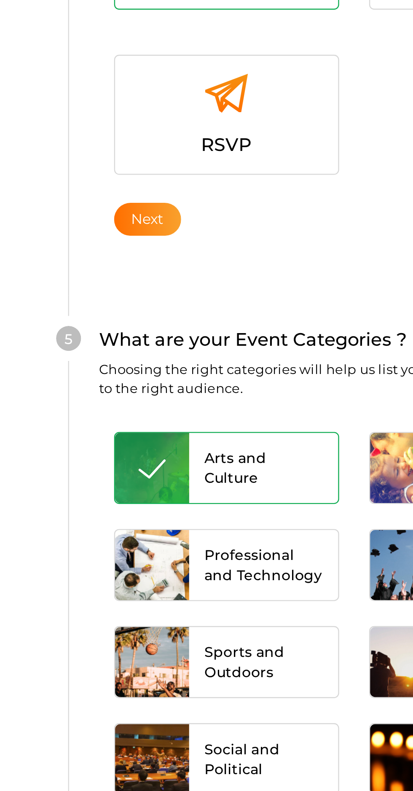
click at [86, 454] on div at bounding box center [73, 469] width 31 height 30
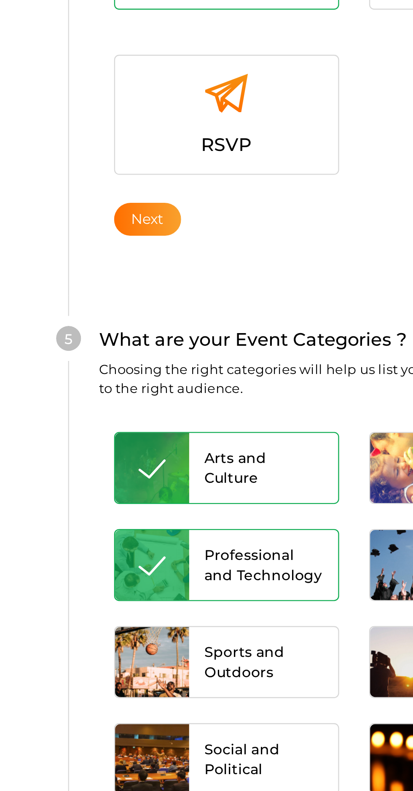
click at [86, 619] on button "Next" at bounding box center [71, 626] width 28 height 14
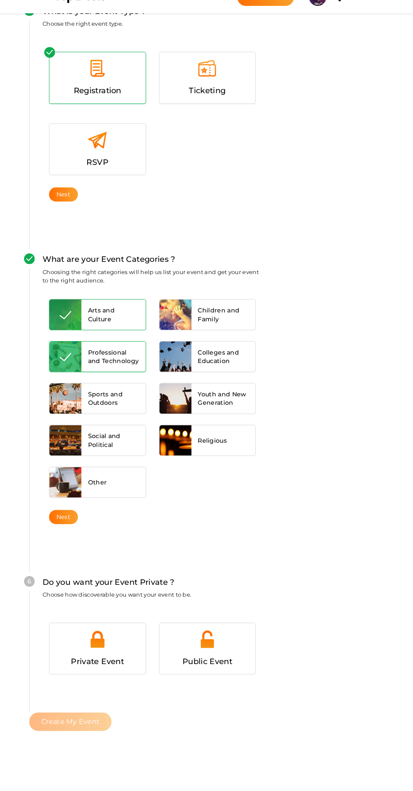
click at [253, 633] on div at bounding box center [212, 645] width 81 height 25
click at [87, 719] on span "Create My Event" at bounding box center [78, 723] width 57 height 8
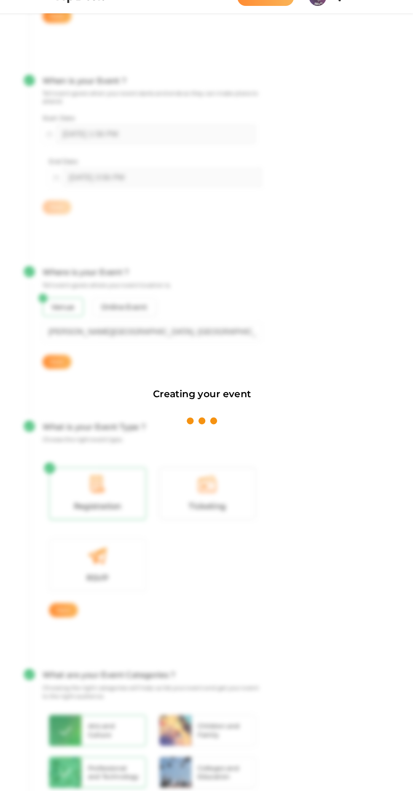
scroll to position [127, 0]
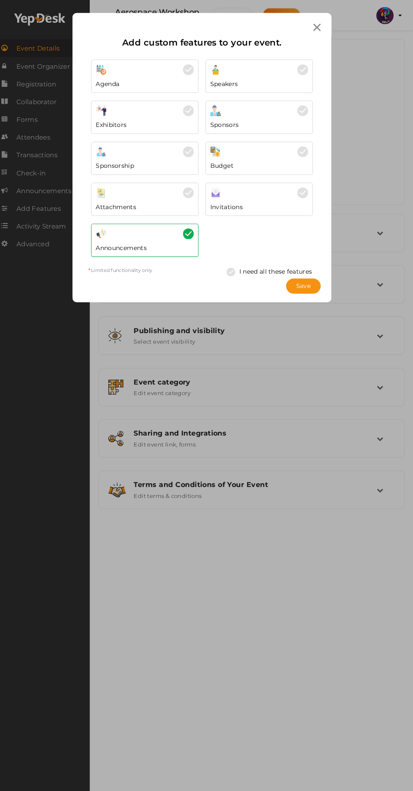
click at [306, 275] on span "Save" at bounding box center [306, 279] width 14 height 9
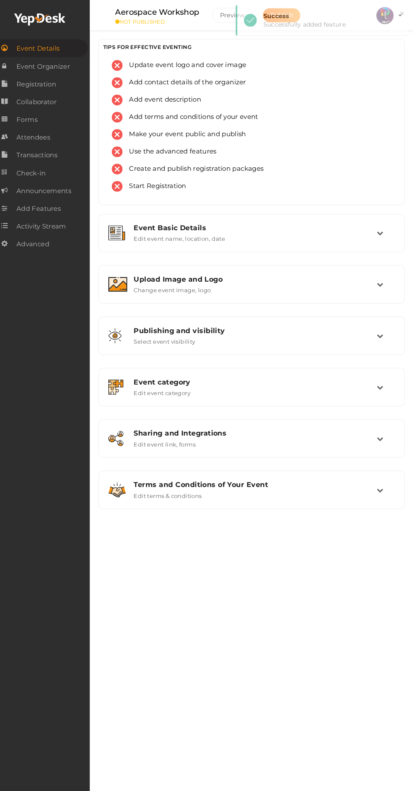
click at [231, 229] on div "Event Basic Details Edit event name, location, date" at bounding box center [256, 228] width 244 height 18
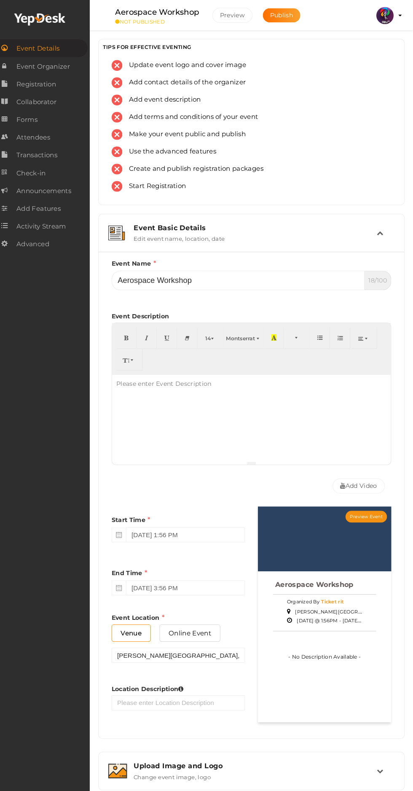
click at [293, 222] on div "Event Basic Details" at bounding box center [259, 223] width 238 height 8
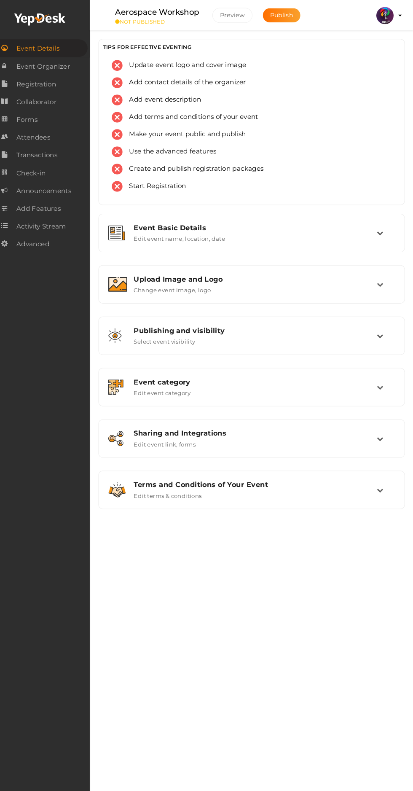
click at [258, 281] on div "Upload Image and Logo Change event image, logo" at bounding box center [256, 278] width 244 height 18
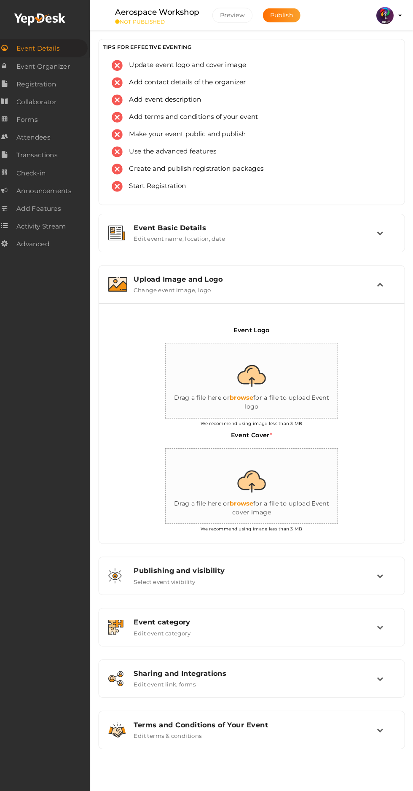
click at [263, 390] on input "file" at bounding box center [255, 372] width 169 height 74
type input "C:\fakepath\logo yepdesk.png"
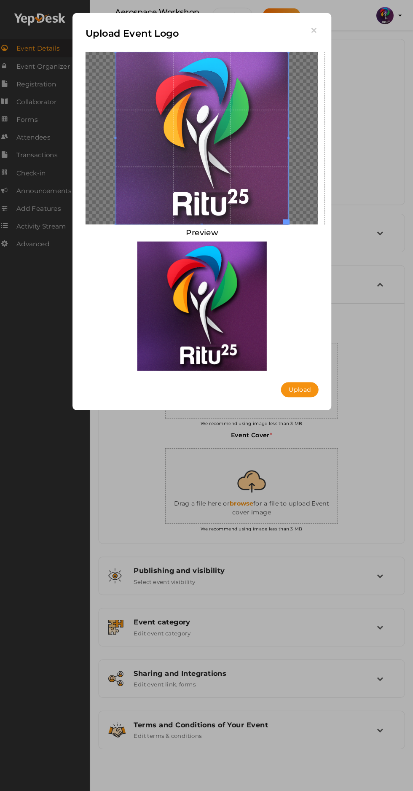
click at [311, 382] on button "Upload" at bounding box center [302, 380] width 37 height 15
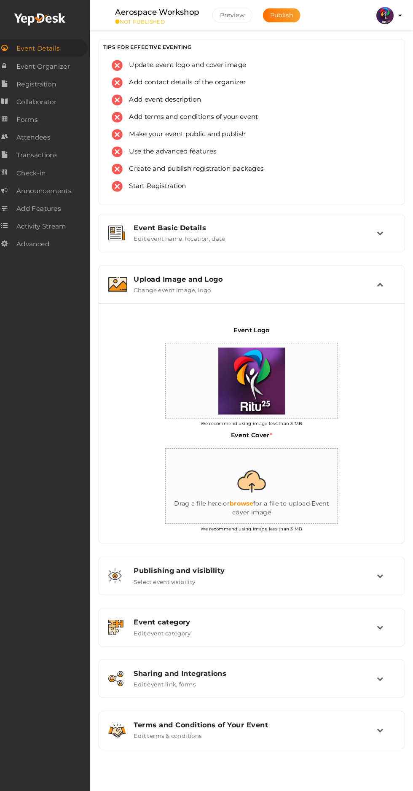
click at [250, 496] on input "file" at bounding box center [255, 475] width 169 height 74
type input "C:\fakepath\aerospace workshop.jpg"
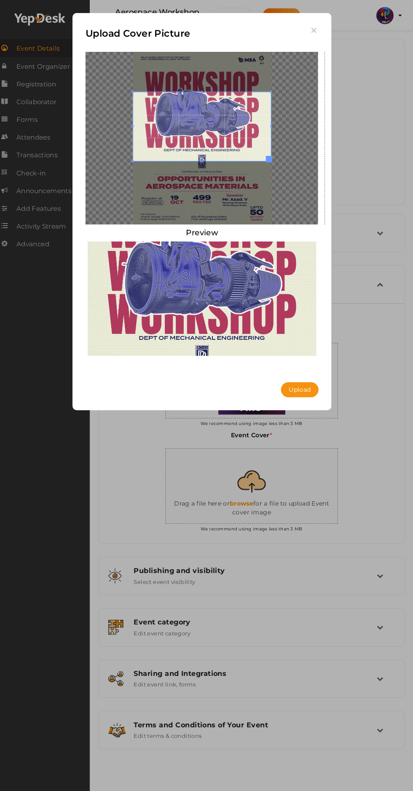
click at [302, 378] on button "Upload" at bounding box center [302, 380] width 37 height 15
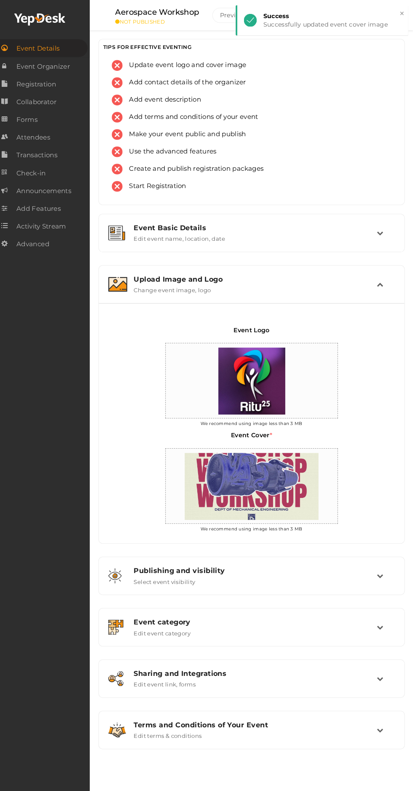
click at [37, 100] on span "Collaborator" at bounding box center [44, 99] width 39 height 17
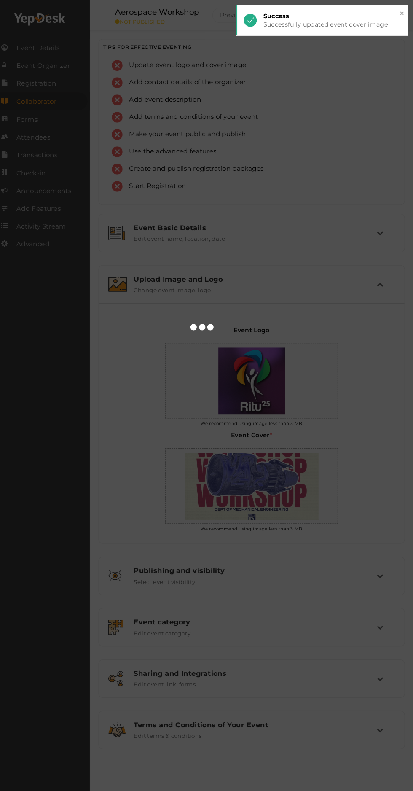
click at [38, 84] on div at bounding box center [206, 395] width 413 height 791
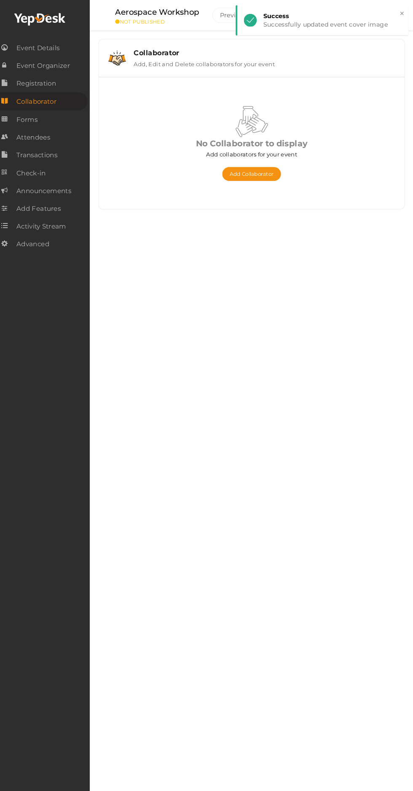
click at [41, 81] on span "Registration" at bounding box center [44, 81] width 39 height 17
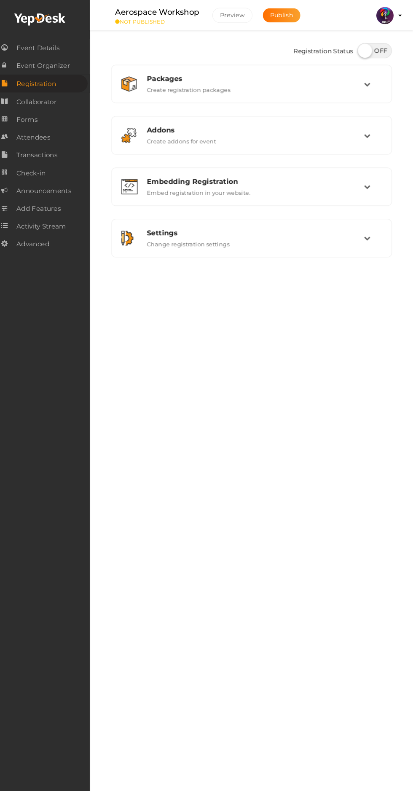
click at [235, 87] on div "Packages Create registration packages" at bounding box center [255, 82] width 219 height 18
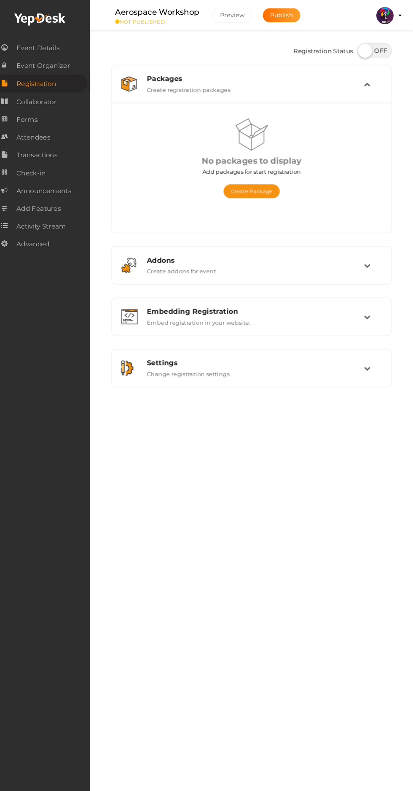
click at [370, 51] on label at bounding box center [376, 49] width 34 height 15
click at [364, 49] on input "checkbox" at bounding box center [361, 46] width 5 height 5
checkbox input "true"
click at [252, 188] on button "Create Package" at bounding box center [255, 187] width 55 height 14
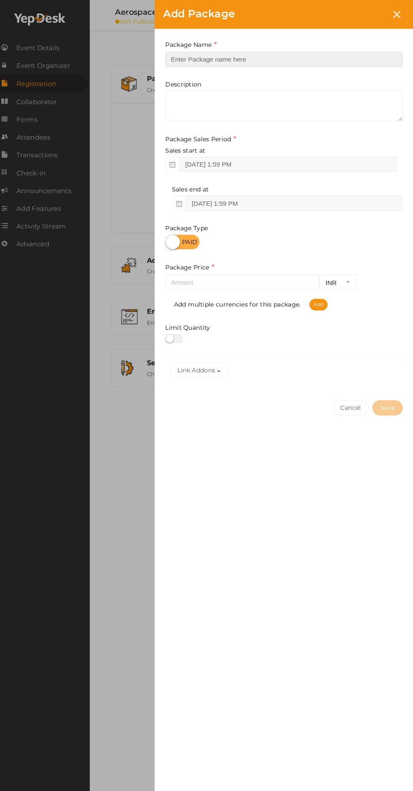
click at [304, 58] on input "text" at bounding box center [287, 58] width 232 height 15
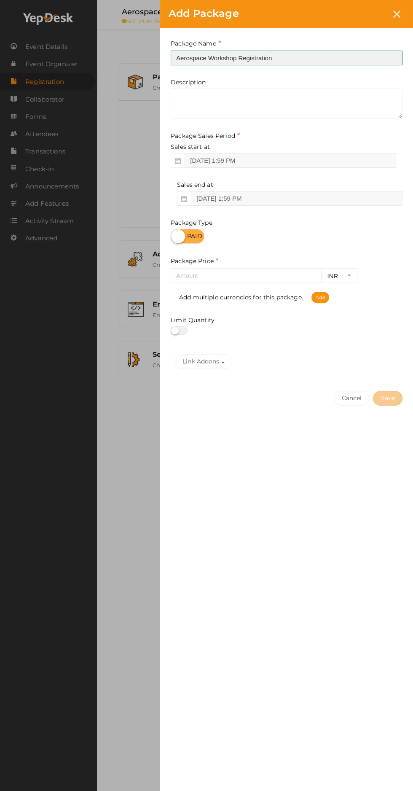
type input "Aerospace Workshop Registration"
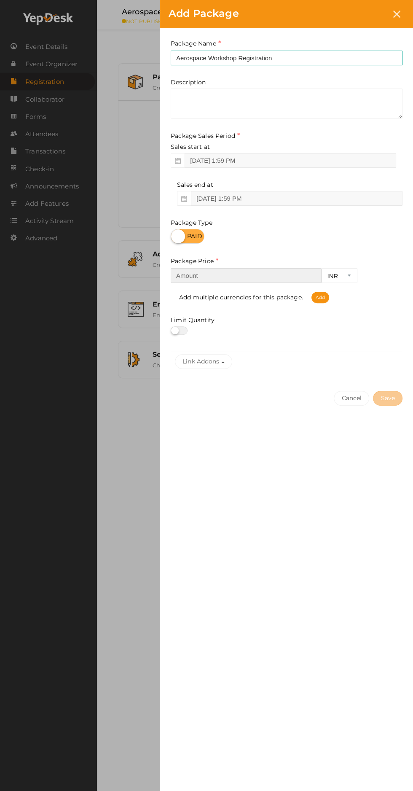
click at [235, 278] on input "number" at bounding box center [246, 275] width 151 height 15
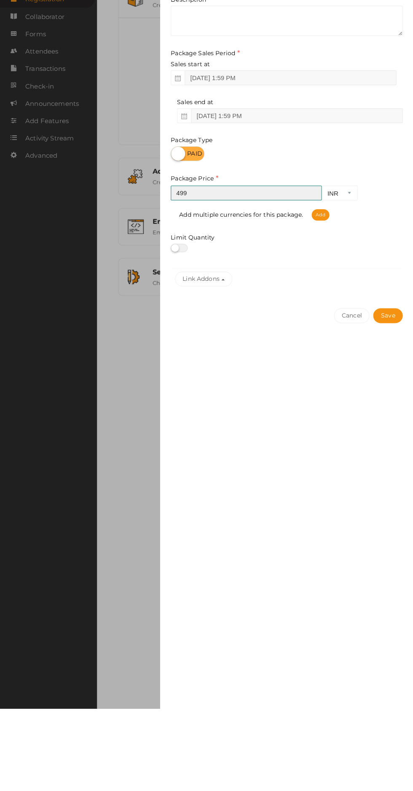
type input "499"
click at [391, 405] on button "Save" at bounding box center [388, 398] width 30 height 15
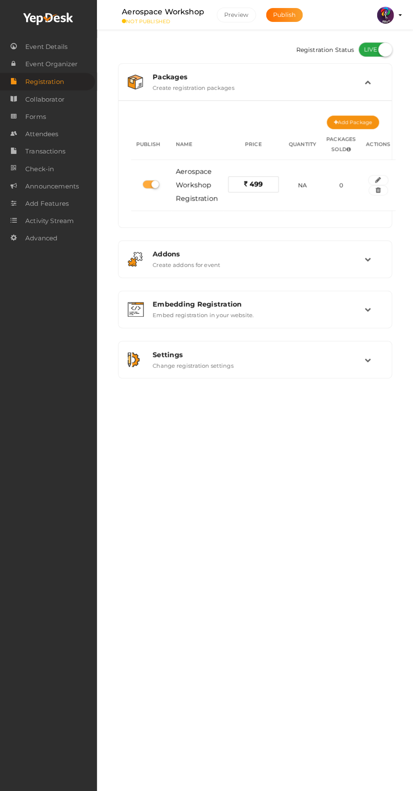
click at [66, 117] on link "Forms" at bounding box center [48, 116] width 97 height 17
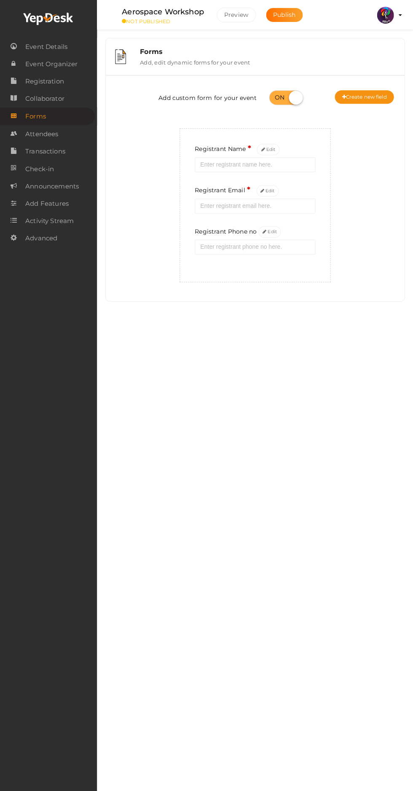
click at [259, 226] on button "Edit" at bounding box center [270, 231] width 23 height 11
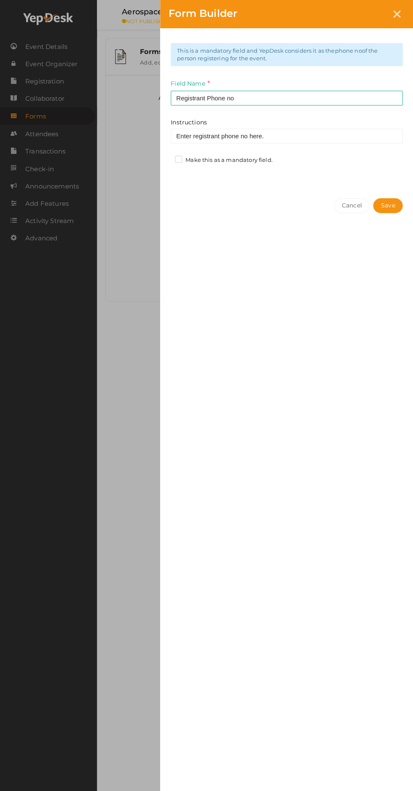
click at [191, 160] on label "Make this as a mandatory field." at bounding box center [223, 160] width 97 height 8
click at [167, 158] on input "Make this as a mandatory field." at bounding box center [167, 158] width 0 height 0
click at [362, 208] on button "Cancel" at bounding box center [351, 205] width 35 height 15
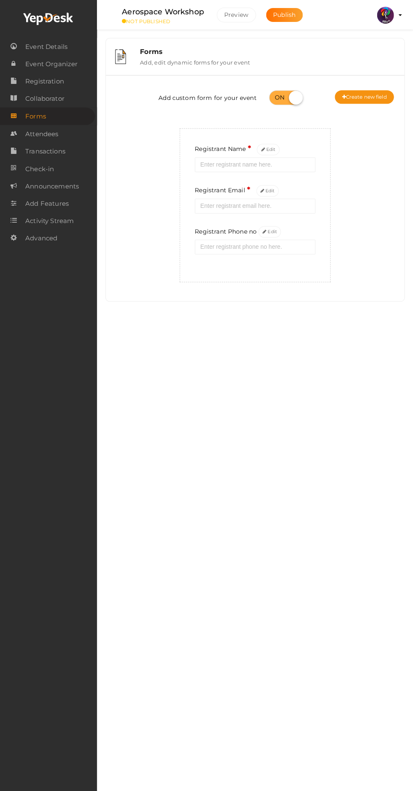
click at [263, 230] on icon at bounding box center [265, 232] width 4 height 5
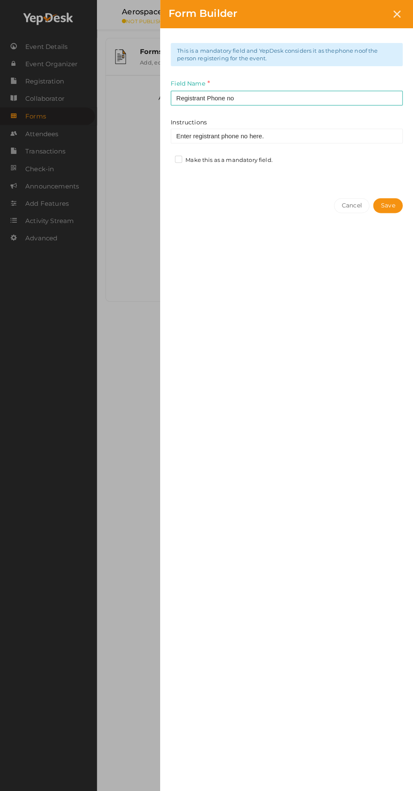
click at [176, 161] on label "Make this as a mandatory field." at bounding box center [223, 160] width 97 height 8
click at [167, 158] on input "Make this as a mandatory field." at bounding box center [167, 158] width 0 height 0
click at [388, 210] on button "Save" at bounding box center [388, 205] width 30 height 15
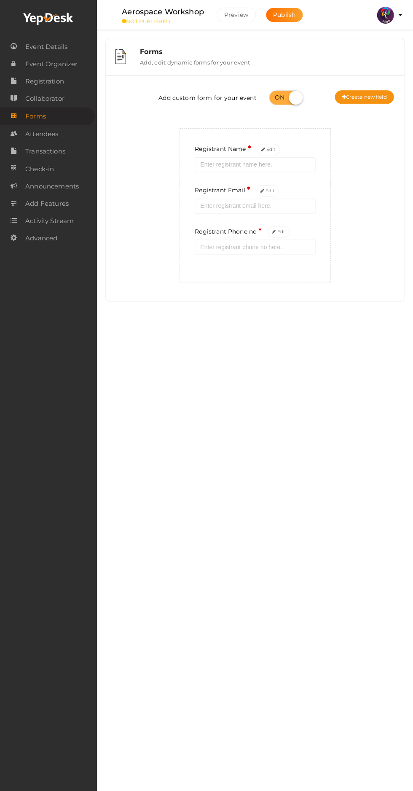
click at [358, 103] on button "Create new field" at bounding box center [364, 97] width 59 height 14
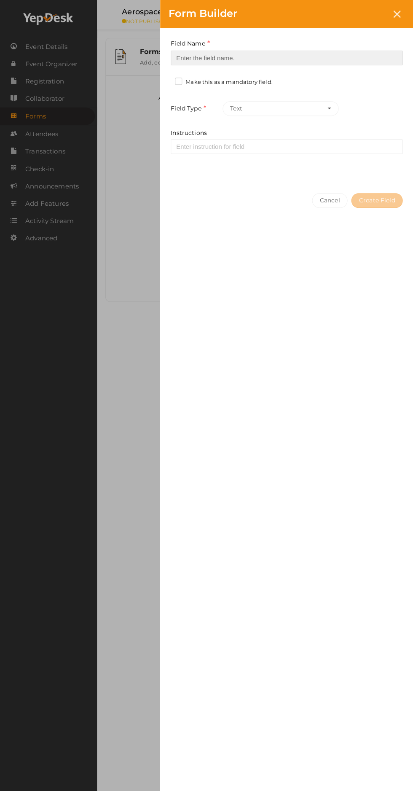
click at [187, 61] on input at bounding box center [287, 58] width 232 height 15
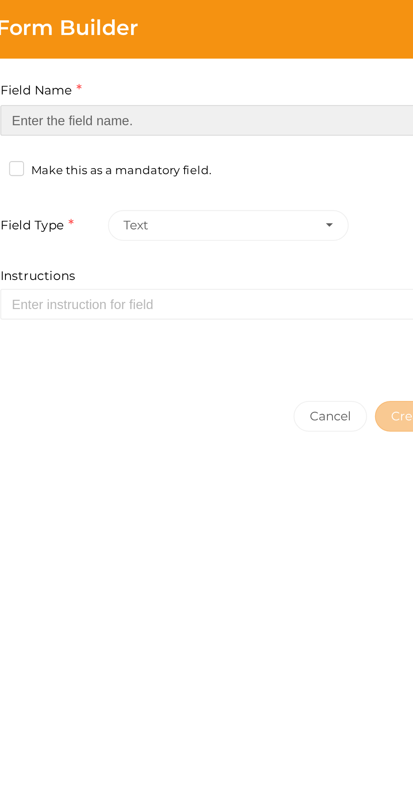
type input "Refferal ID"
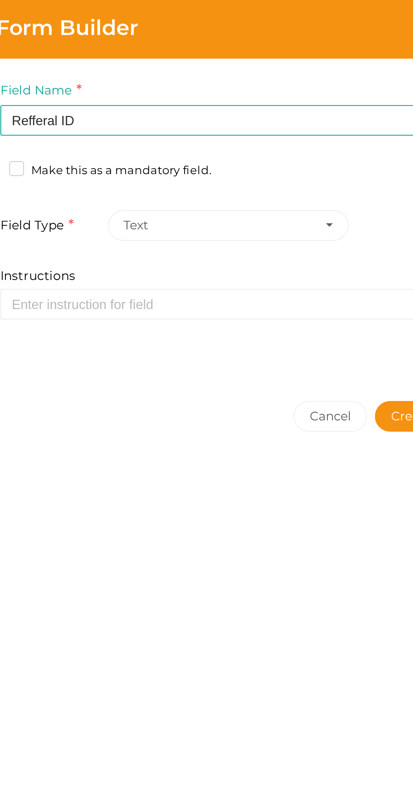
click at [362, 197] on button "Create Field" at bounding box center [376, 200] width 51 height 15
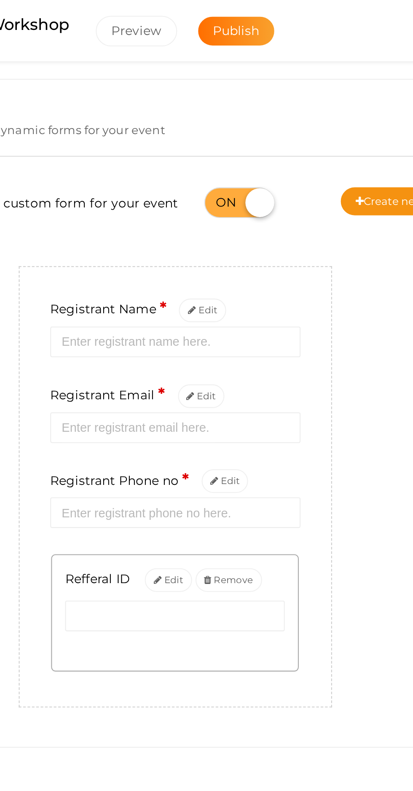
click at [355, 96] on button "Create new field" at bounding box center [364, 97] width 59 height 14
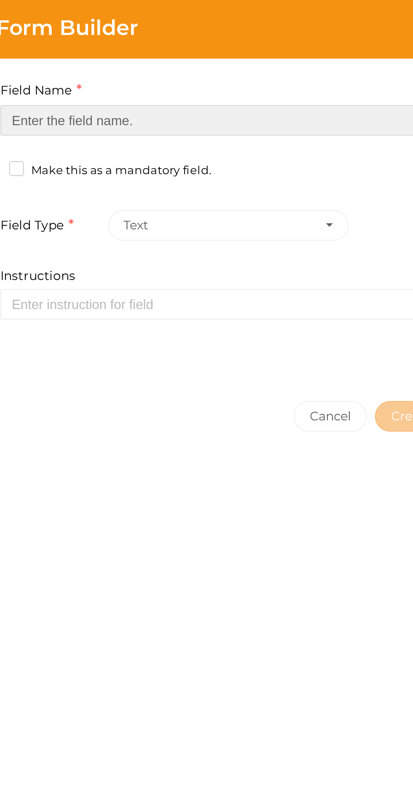
click at [205, 58] on input at bounding box center [287, 58] width 232 height 15
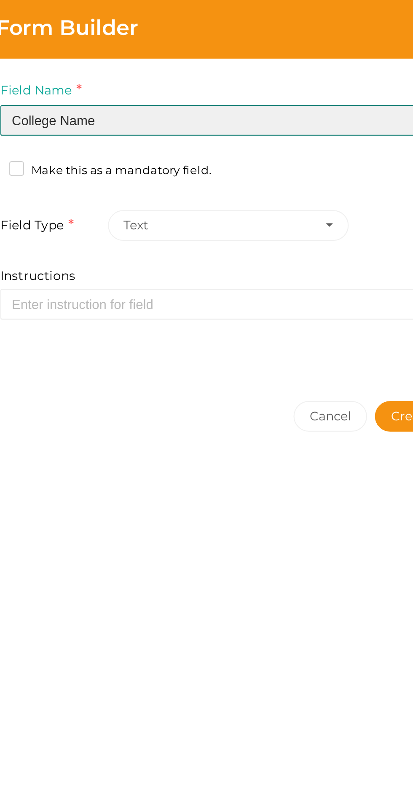
type input "College Name"
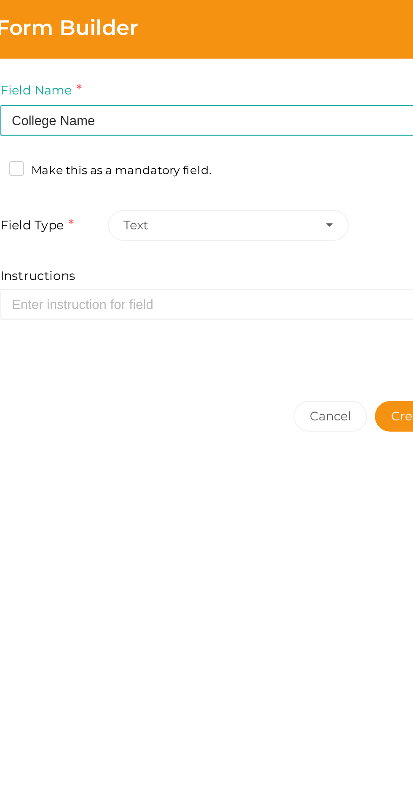
click at [178, 79] on label "Make this as a mandatory field." at bounding box center [223, 82] width 97 height 8
click at [167, 80] on input "Make this as a mandatory field." at bounding box center [167, 80] width 0 height 0
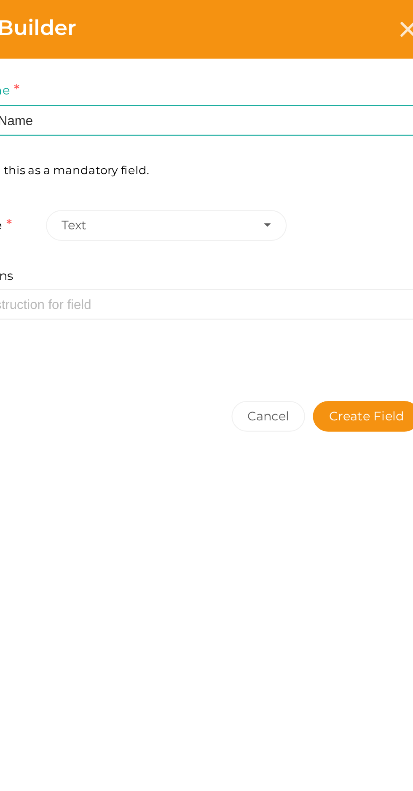
click at [382, 199] on button "Create Field" at bounding box center [376, 200] width 51 height 15
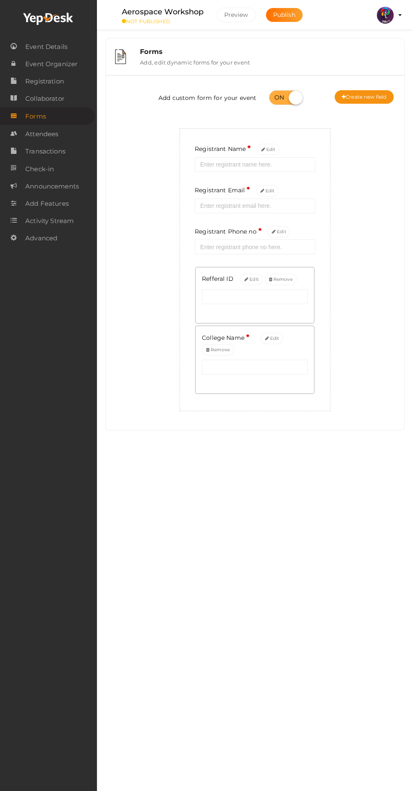
scroll to position [0, 0]
click at [295, 19] on button "Publish" at bounding box center [284, 15] width 37 height 14
click at [67, 64] on span "Event Organizer" at bounding box center [51, 64] width 52 height 17
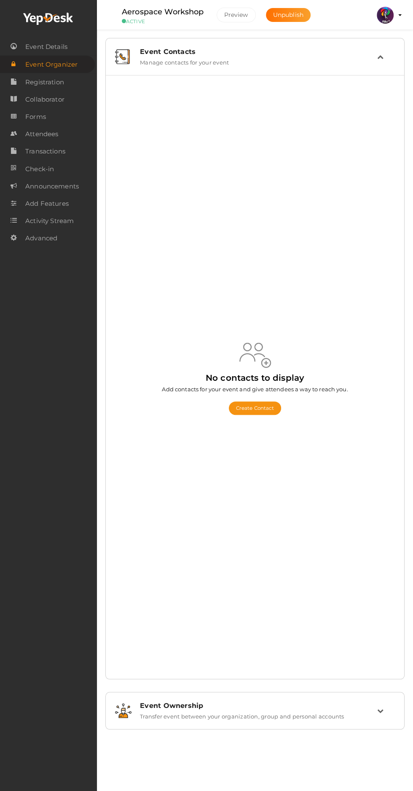
click at [280, 415] on button "Create Contact" at bounding box center [255, 409] width 53 height 14
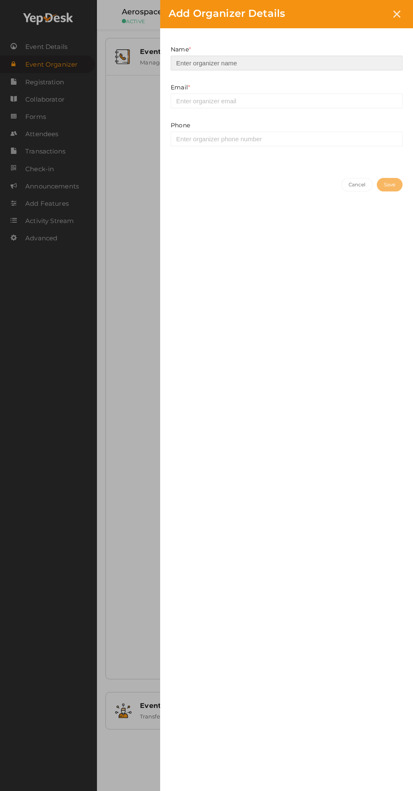
click at [185, 63] on input at bounding box center [287, 63] width 232 height 15
click at [197, 59] on input at bounding box center [287, 63] width 232 height 15
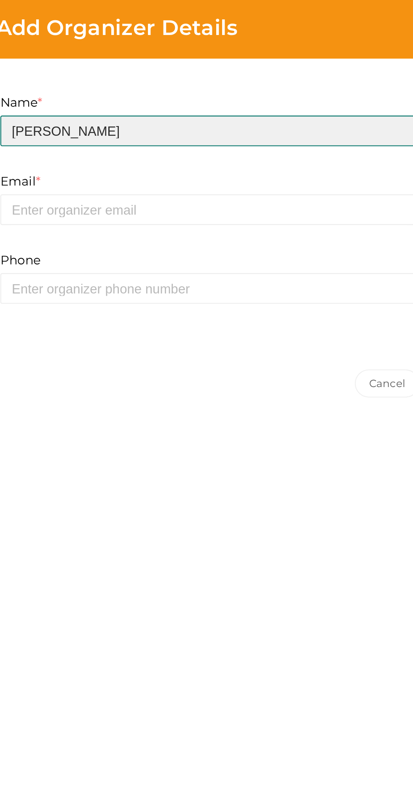
type input "Joseph George"
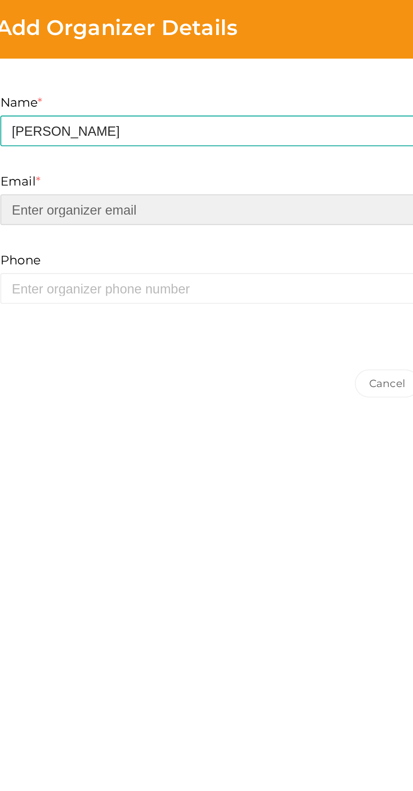
click at [194, 101] on input "email" at bounding box center [287, 101] width 232 height 15
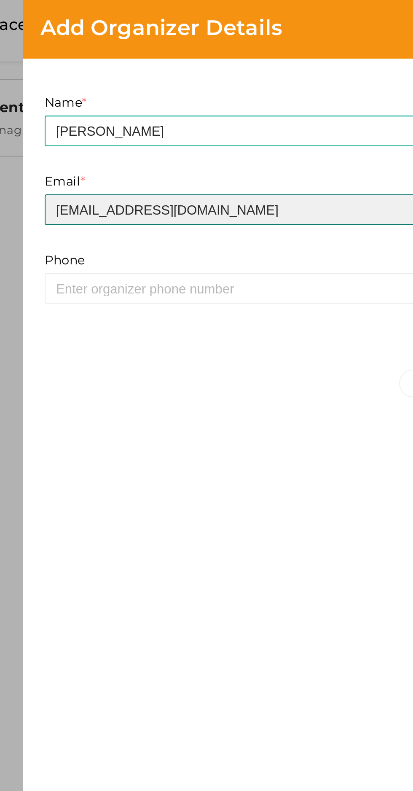
type input "prabhavnarayanan7474@gmail.com"
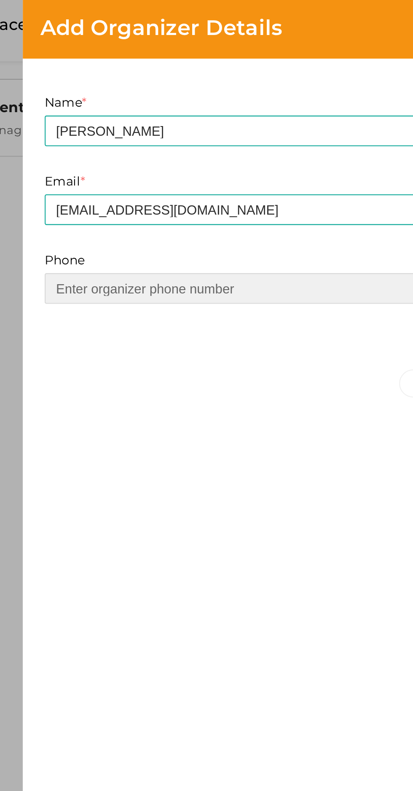
click at [196, 139] on input at bounding box center [287, 139] width 232 height 15
click at [295, 140] on input at bounding box center [287, 139] width 232 height 15
click at [270, 139] on input "97472" at bounding box center [287, 139] width 232 height 15
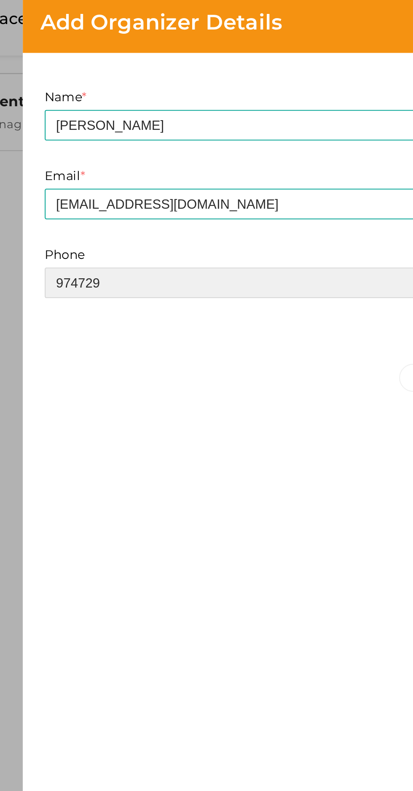
click at [212, 138] on input "974729" at bounding box center [287, 139] width 232 height 15
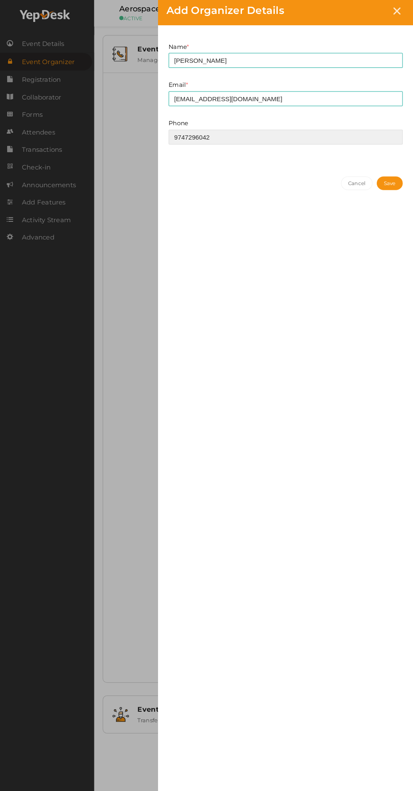
type input "9747296042"
click at [392, 183] on button "Save" at bounding box center [390, 185] width 26 height 14
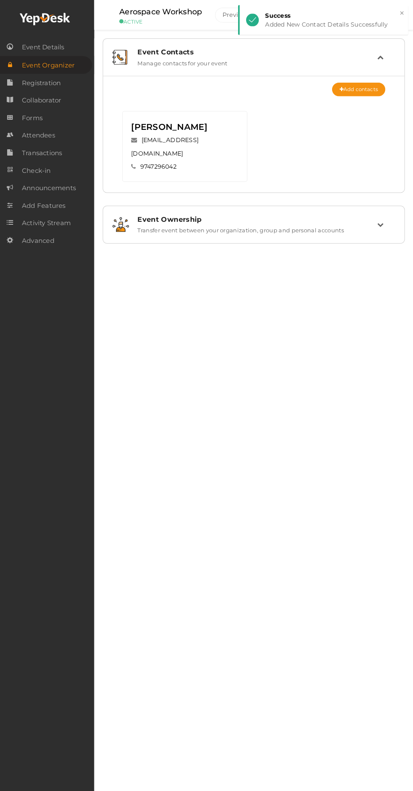
click at [66, 48] on span "Event Details" at bounding box center [46, 46] width 42 height 17
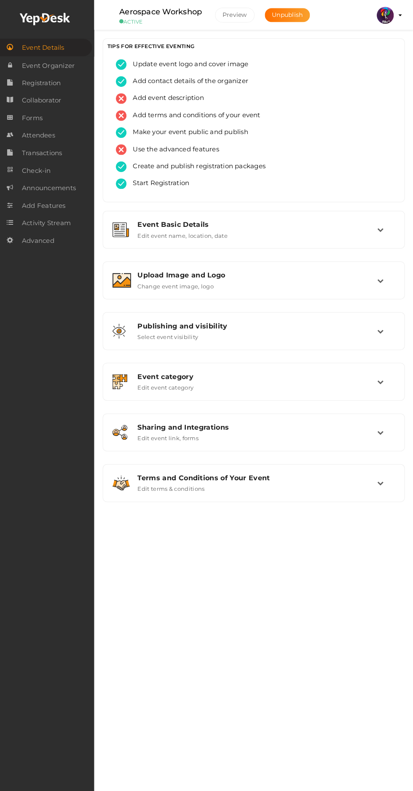
click at [356, 427] on div "Sharing and Integrations" at bounding box center [259, 423] width 238 height 8
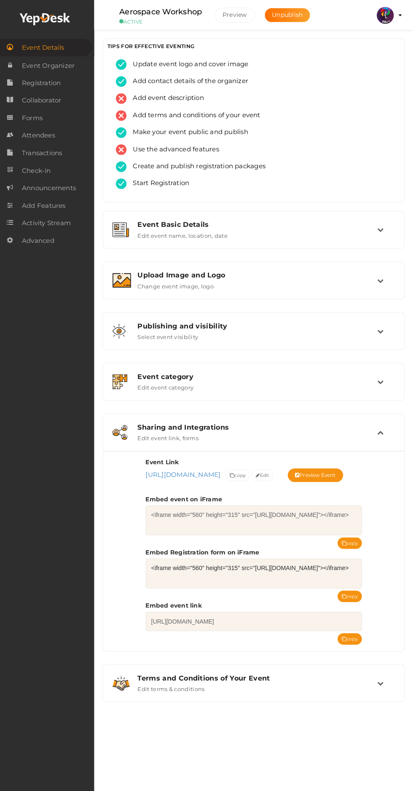
click at [354, 597] on button "copy" at bounding box center [350, 590] width 24 height 11
